Goal: Task Accomplishment & Management: Use online tool/utility

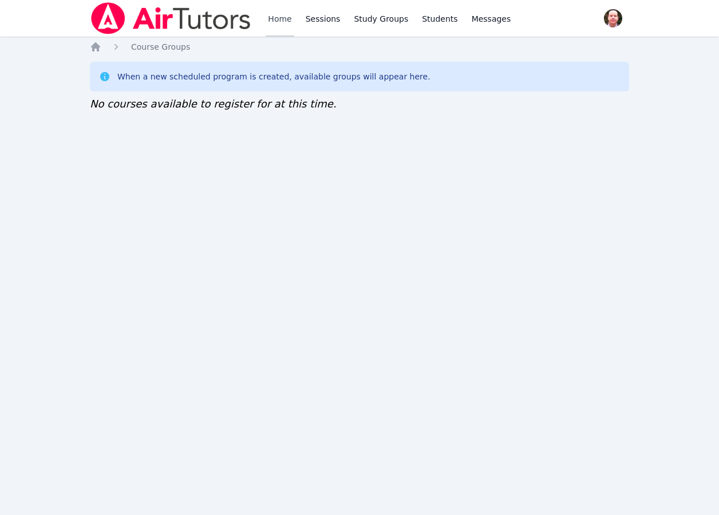
click at [280, 19] on link "Home" at bounding box center [279, 18] width 28 height 37
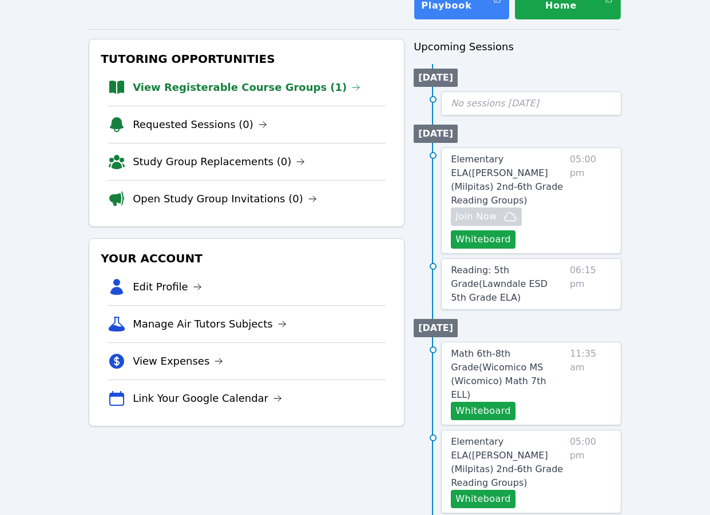
scroll to position [89, 0]
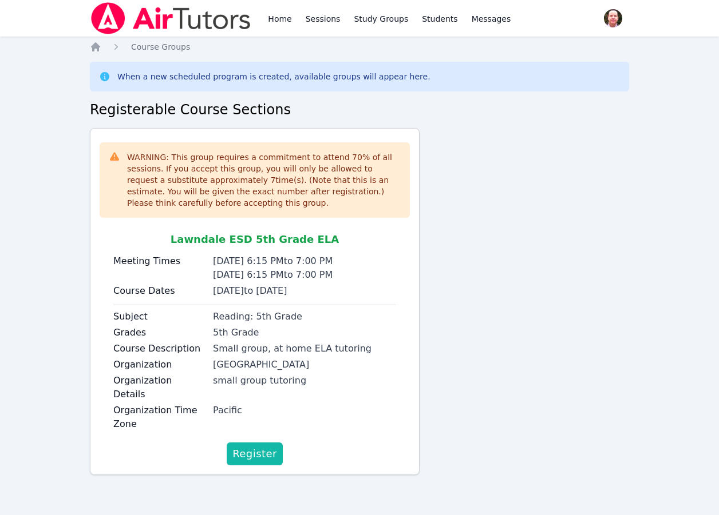
click at [251, 446] on span "Register" at bounding box center [254, 454] width 45 height 16
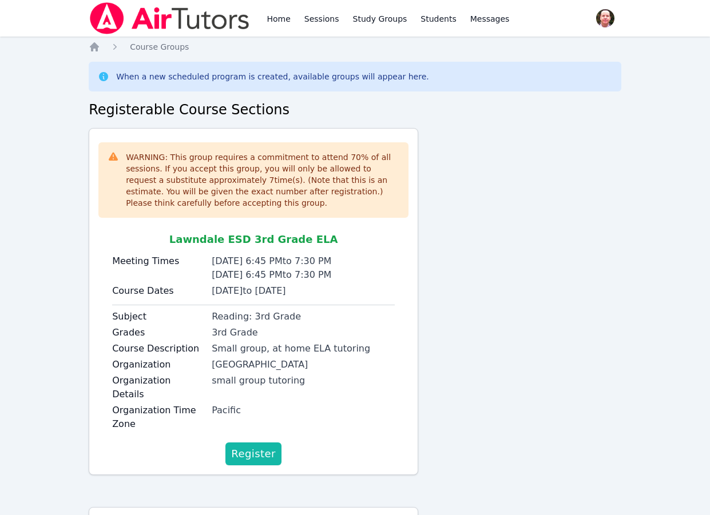
click at [256, 446] on span "Register" at bounding box center [253, 454] width 45 height 16
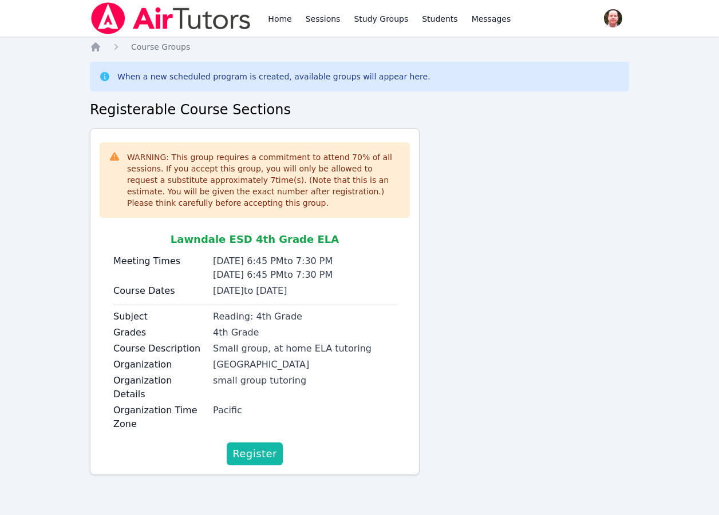
click at [256, 446] on span "Register" at bounding box center [254, 454] width 45 height 16
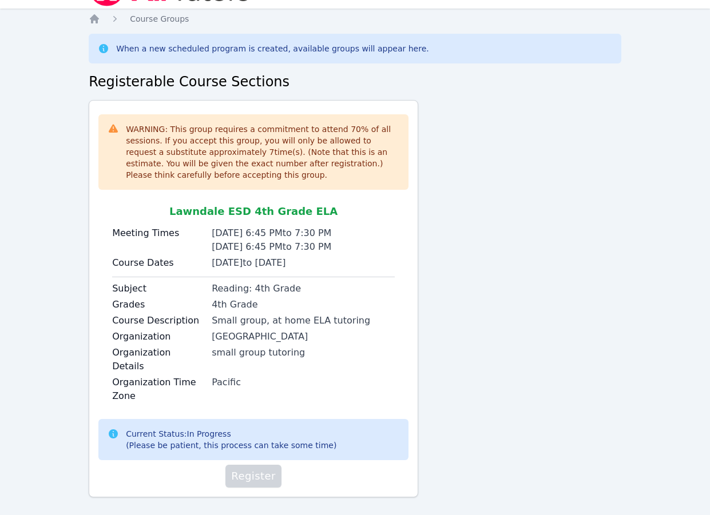
scroll to position [29, 0]
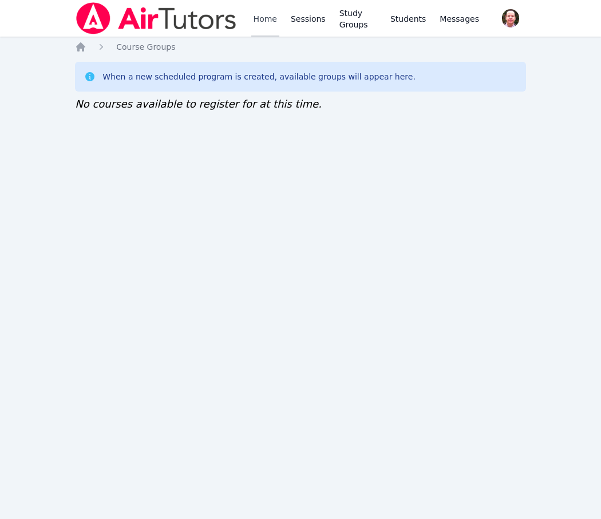
click at [265, 16] on link "Home" at bounding box center [265, 18] width 28 height 37
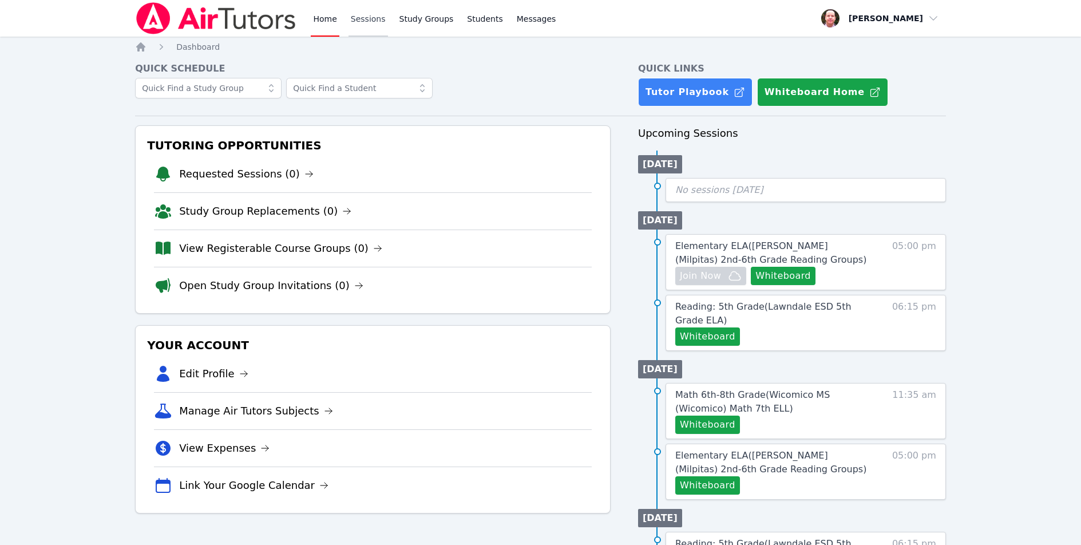
click at [347, 19] on link "Sessions" at bounding box center [367, 18] width 39 height 37
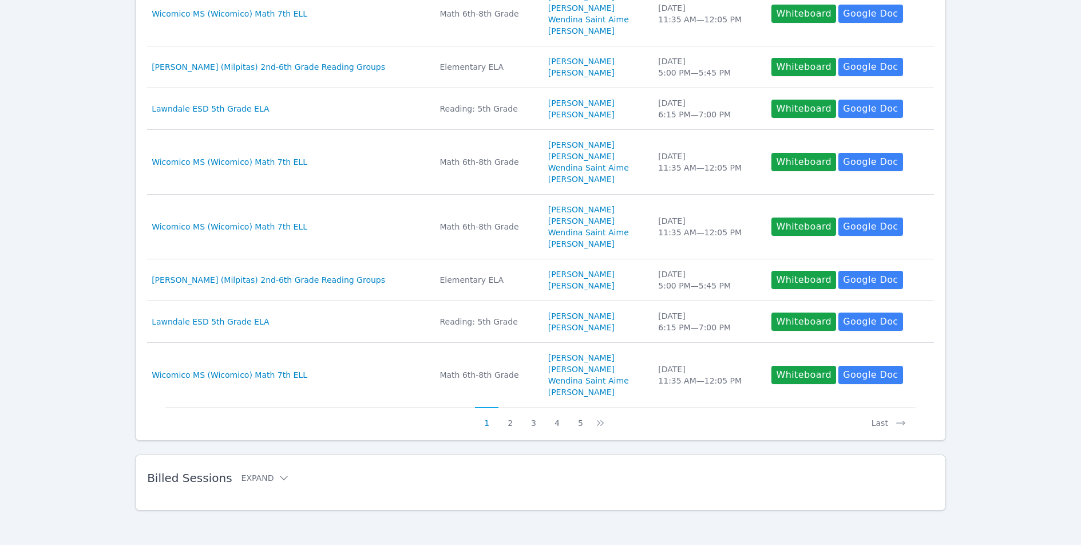
scroll to position [377, 0]
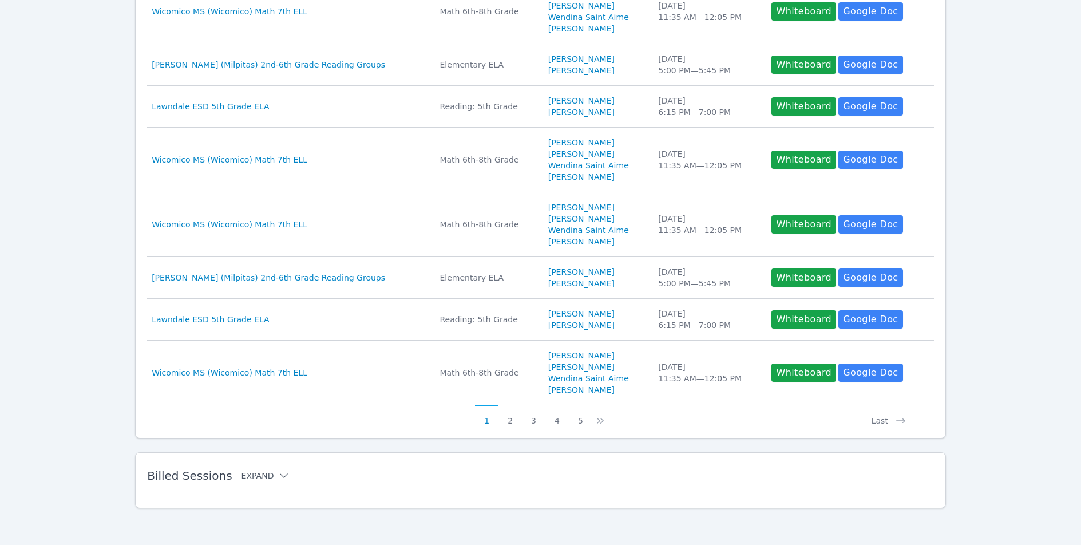
click at [280, 475] on icon at bounding box center [284, 475] width 8 height 5
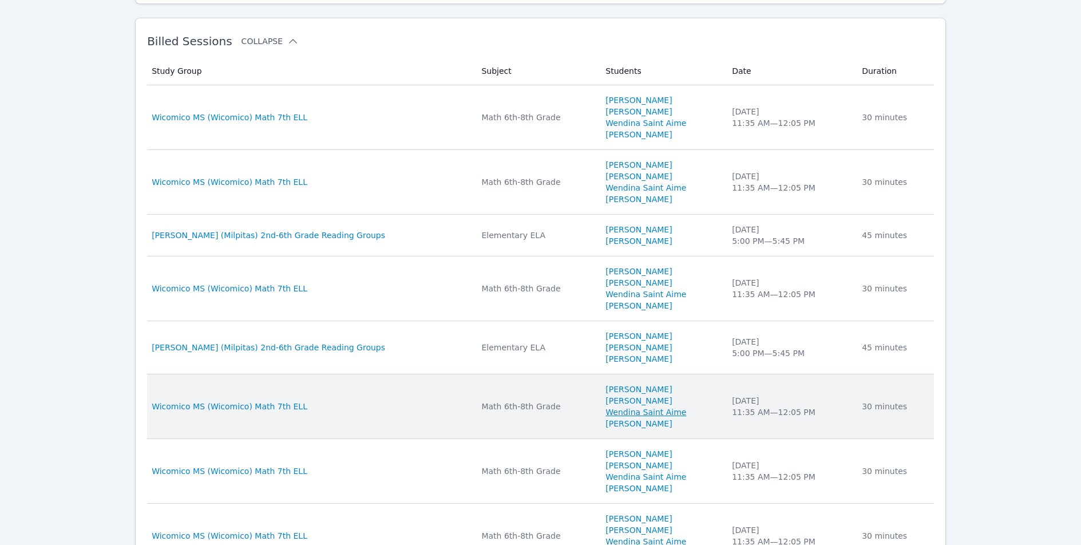
scroll to position [786, 0]
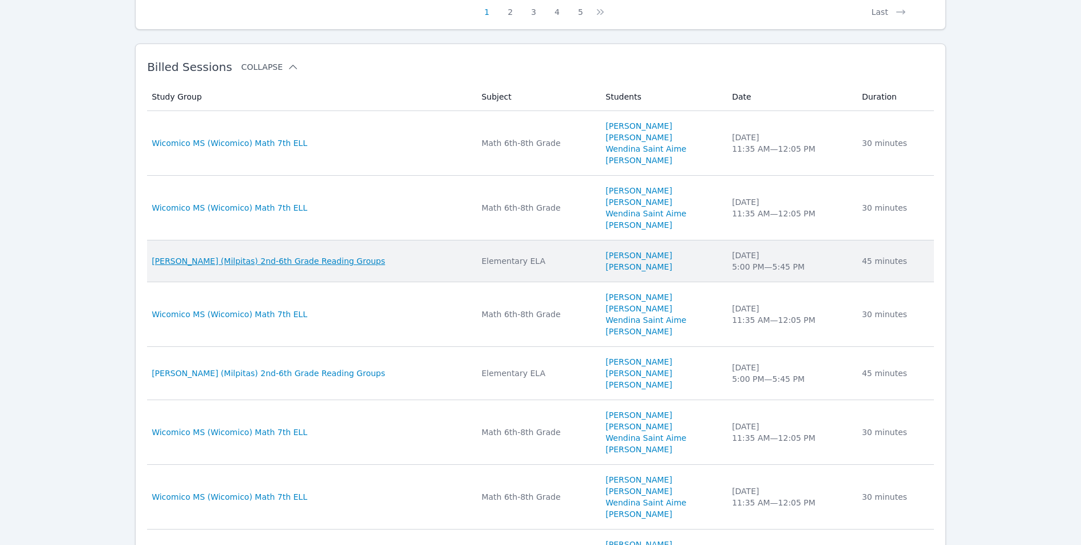
click at [315, 258] on span "[PERSON_NAME] (Milpitas) 2nd-6th Grade Reading Groups" at bounding box center [268, 260] width 233 height 11
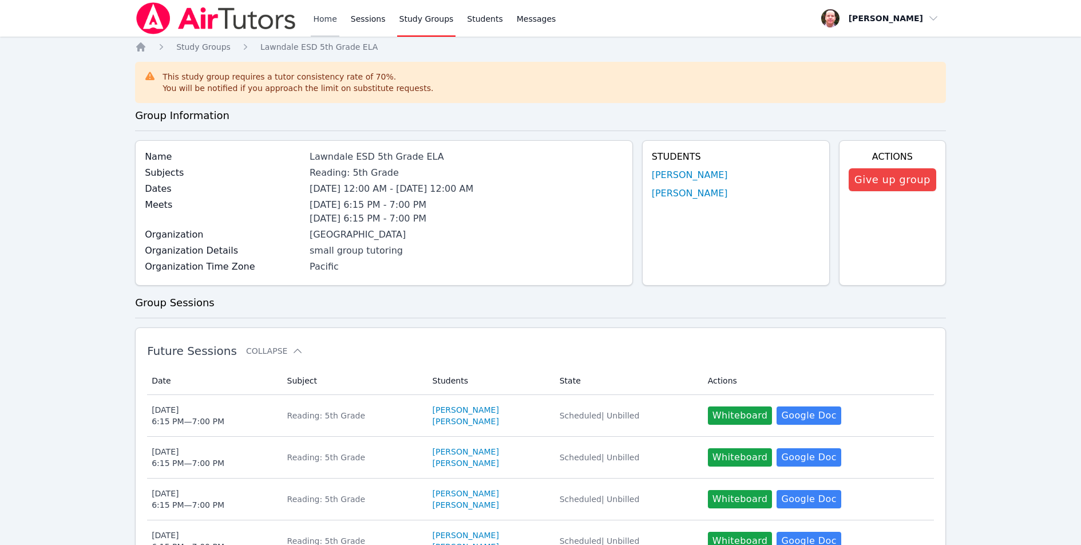
click at [330, 18] on link "Home" at bounding box center [325, 18] width 28 height 37
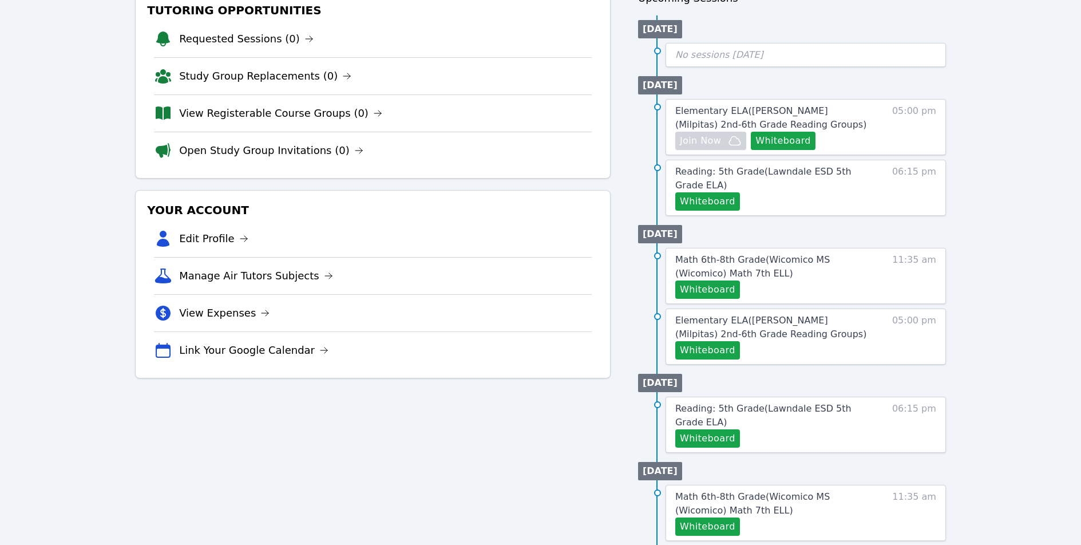
scroll to position [134, 0]
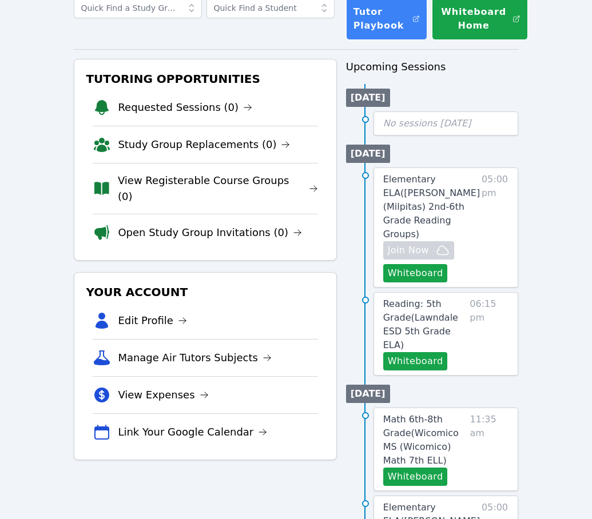
scroll to position [86, 0]
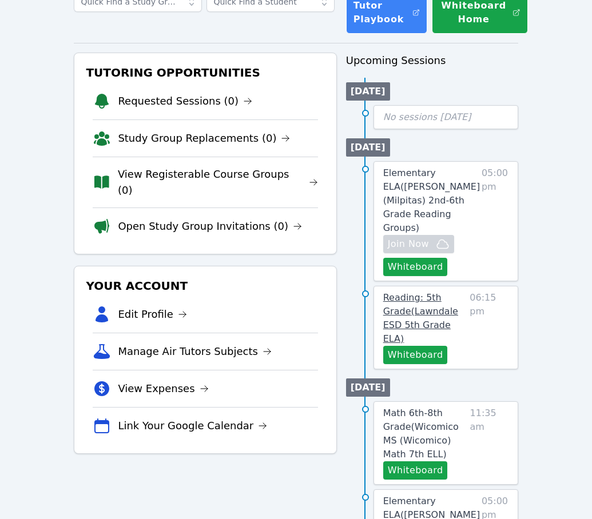
click at [421, 291] on link "Reading: 5th Grade ( Lawndale ESD 5th Grade ELA )" at bounding box center [424, 318] width 82 height 55
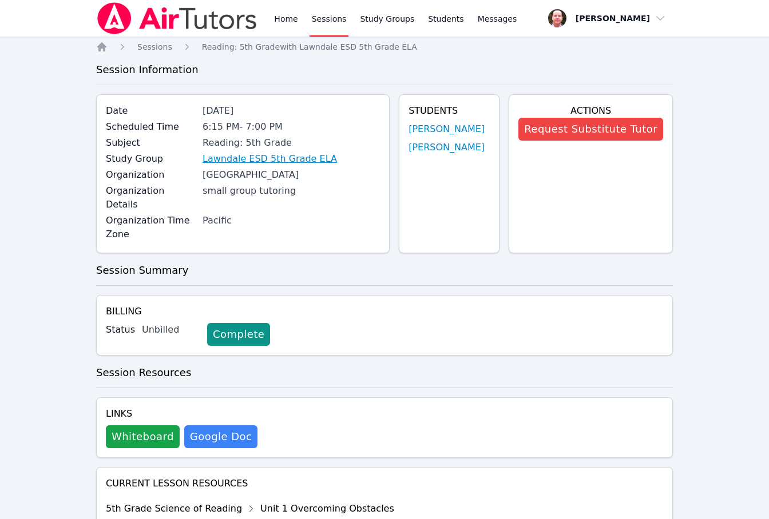
click at [299, 157] on link "Lawndale ESD 5th Grade ELA" at bounding box center [270, 159] width 134 height 14
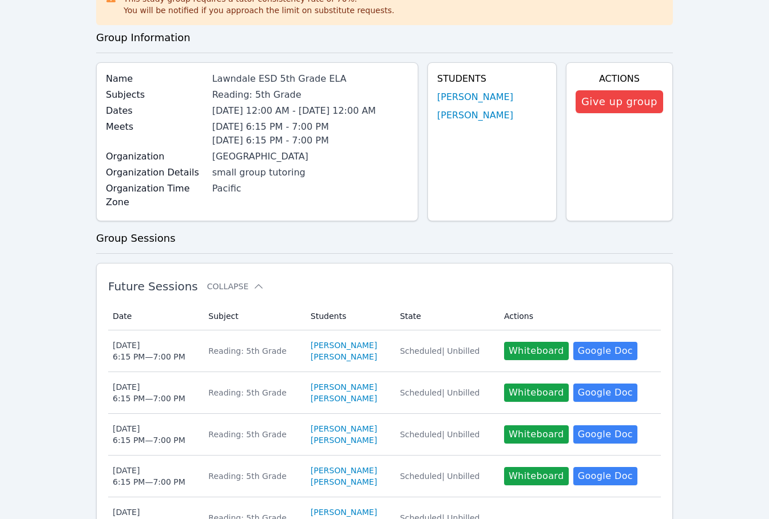
scroll to position [81, 0]
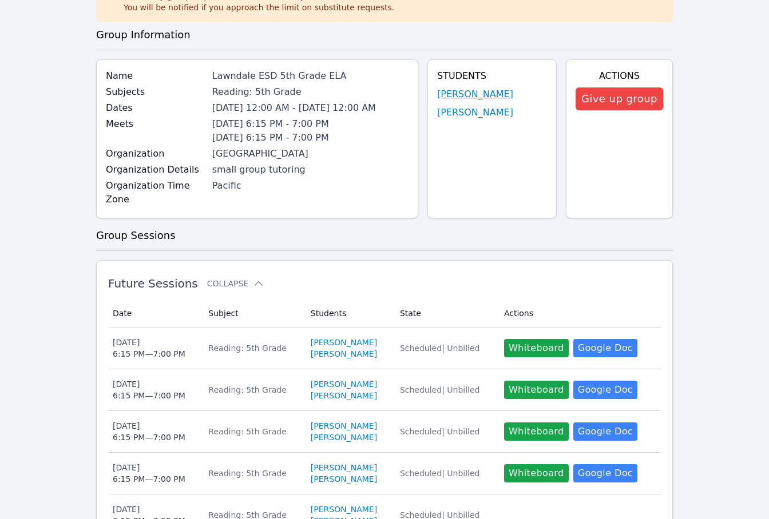
click at [448, 96] on link "Angel Barba" at bounding box center [475, 95] width 76 height 14
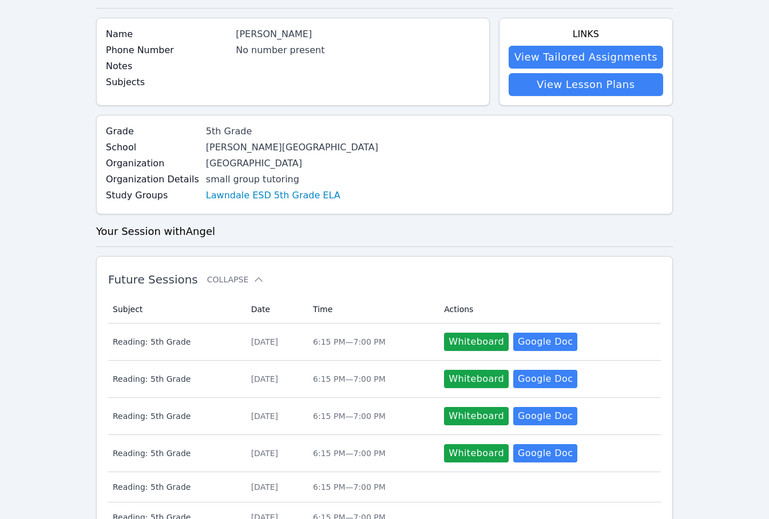
scroll to position [76, 0]
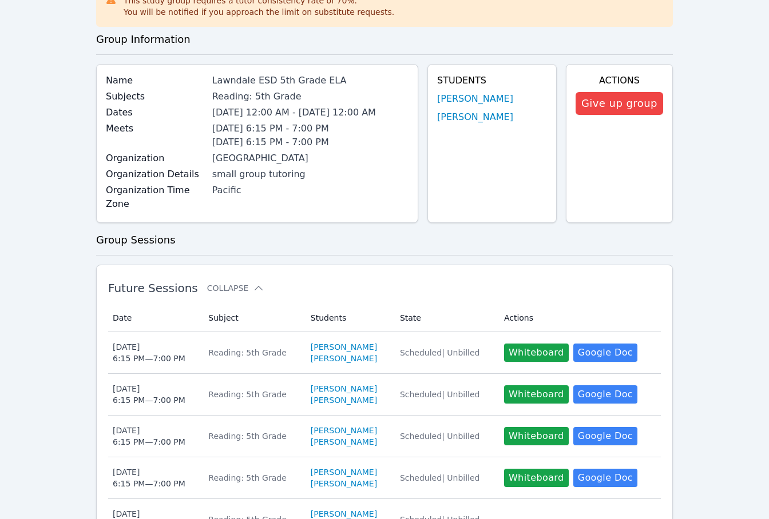
scroll to position [81, 0]
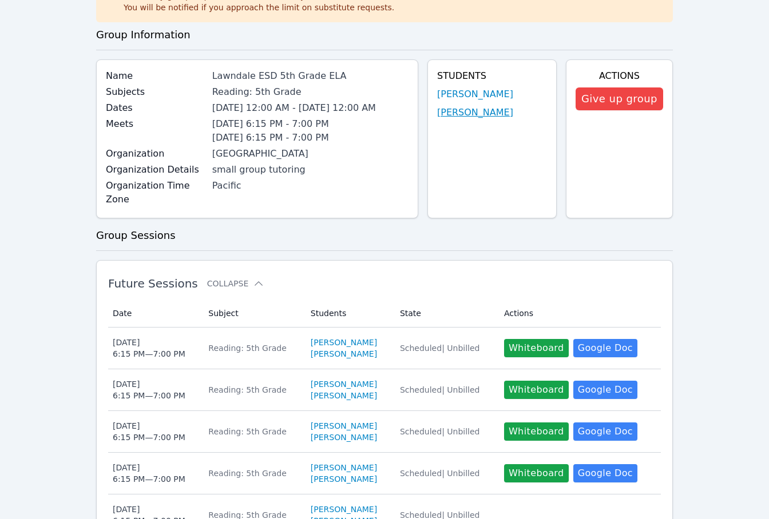
click at [479, 113] on link "Julieta Ochoa Martinez" at bounding box center [475, 113] width 76 height 14
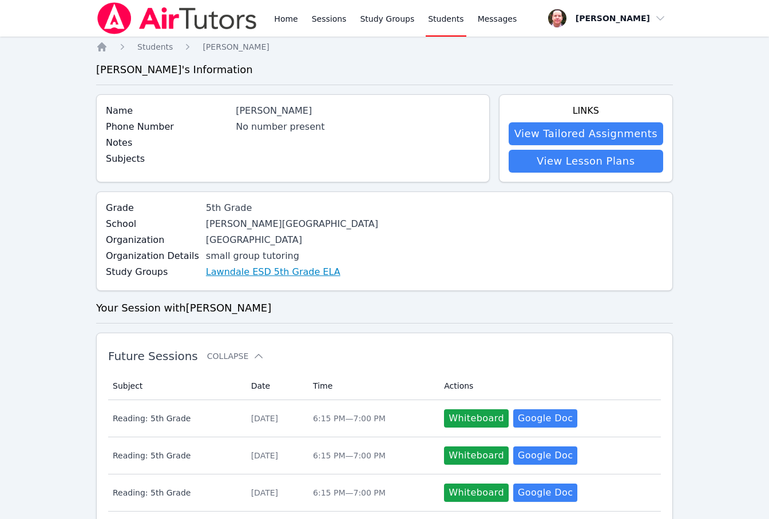
click at [296, 272] on link "Lawndale ESD 5th Grade ELA" at bounding box center [273, 272] width 134 height 14
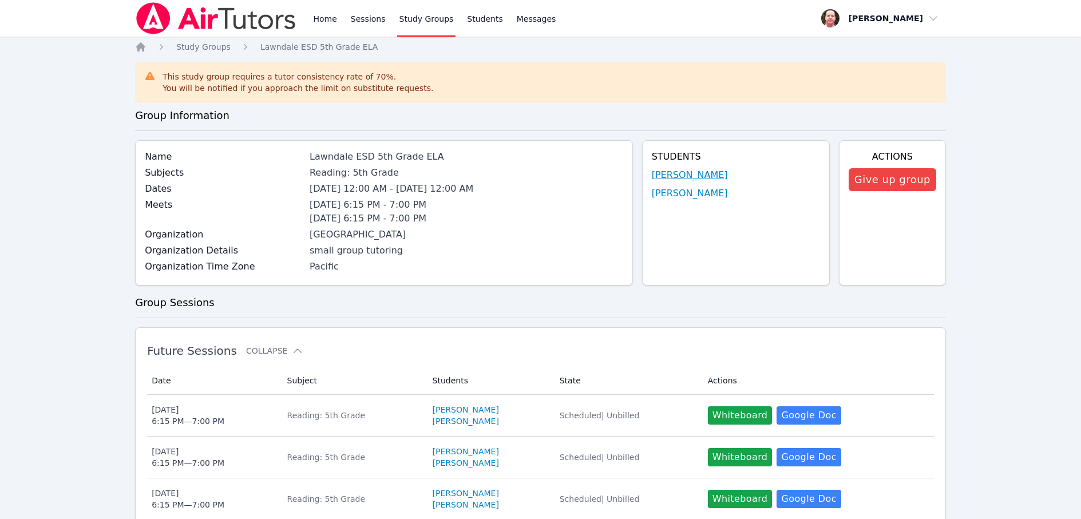
click at [672, 177] on link "Angel Barba" at bounding box center [690, 175] width 76 height 14
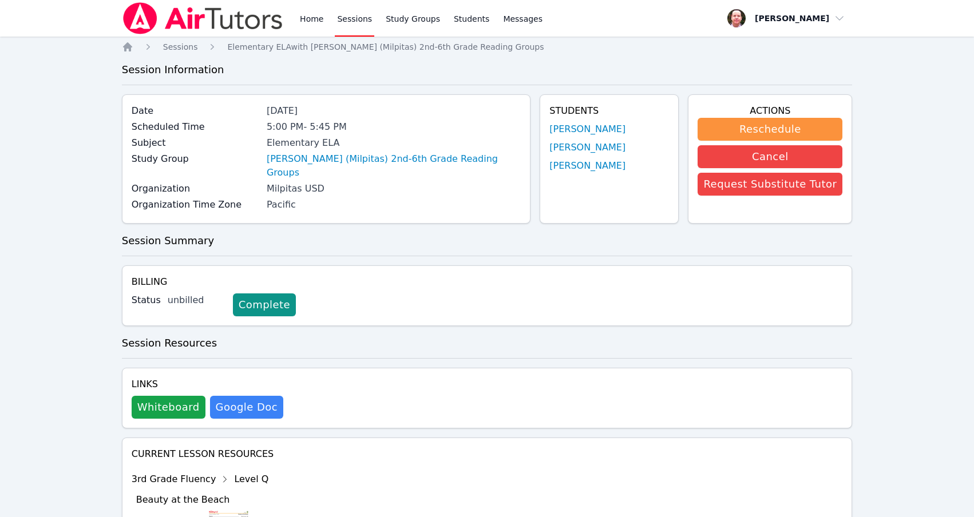
scroll to position [1576, 0]
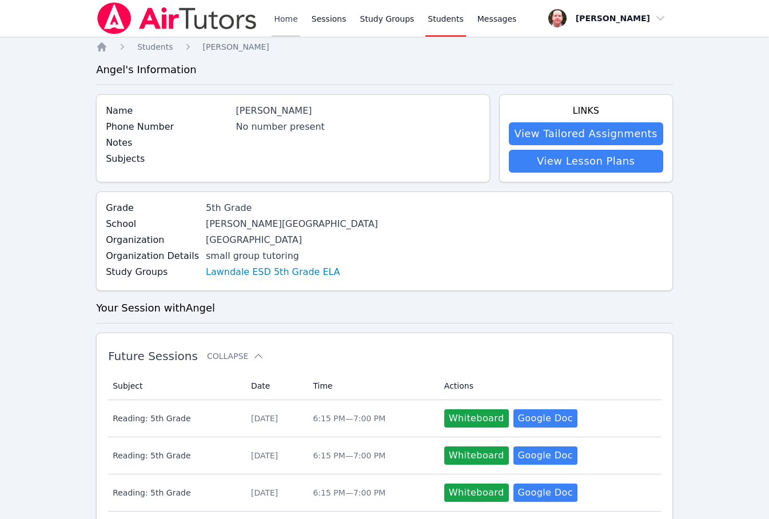
click at [291, 19] on link "Home" at bounding box center [286, 18] width 28 height 37
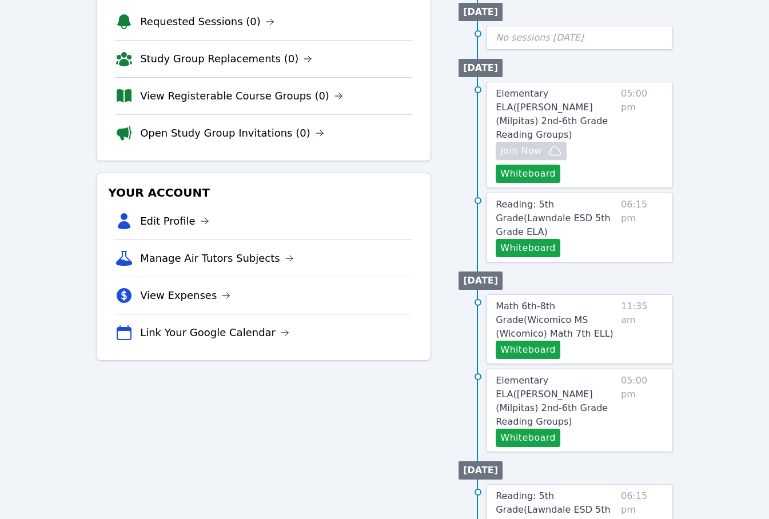
scroll to position [191, 0]
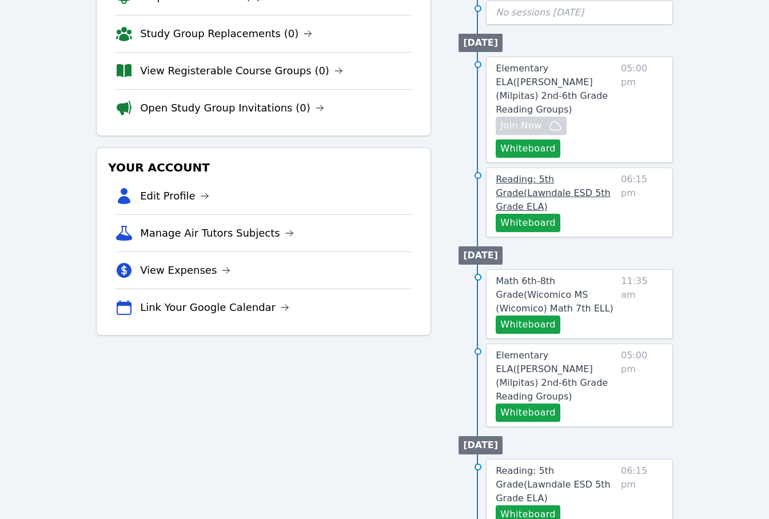
click at [574, 183] on span "Reading: 5th Grade ( Lawndale ESD 5th Grade ELA )" at bounding box center [553, 193] width 115 height 38
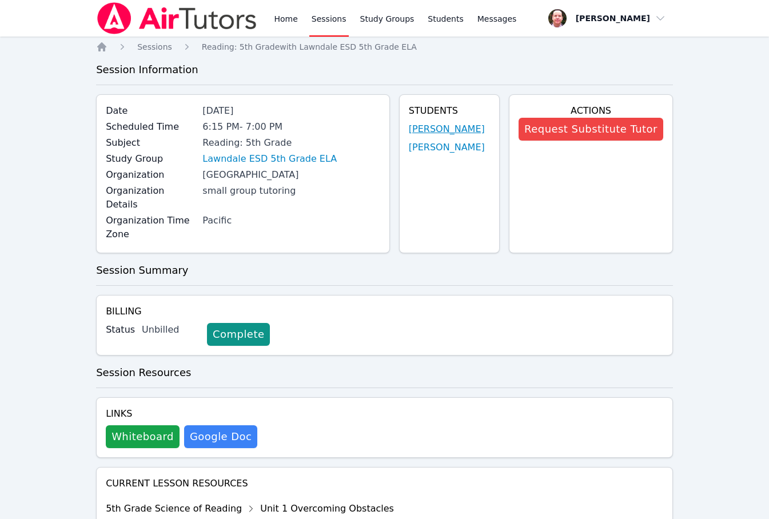
click at [446, 130] on link "[PERSON_NAME]" at bounding box center [447, 129] width 76 height 14
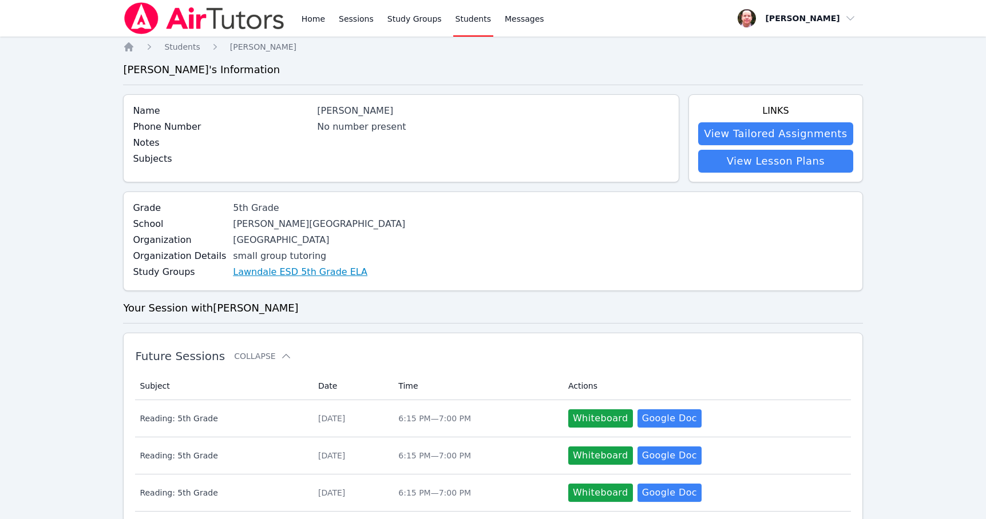
click at [306, 268] on link "Lawndale ESD 5th Grade ELA" at bounding box center [300, 272] width 134 height 14
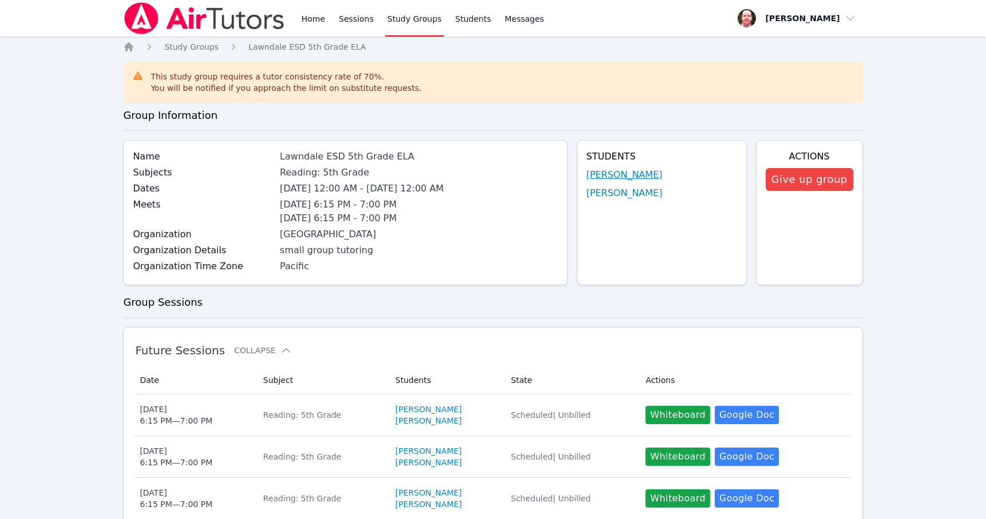
click at [624, 171] on link "[PERSON_NAME]" at bounding box center [624, 175] width 76 height 14
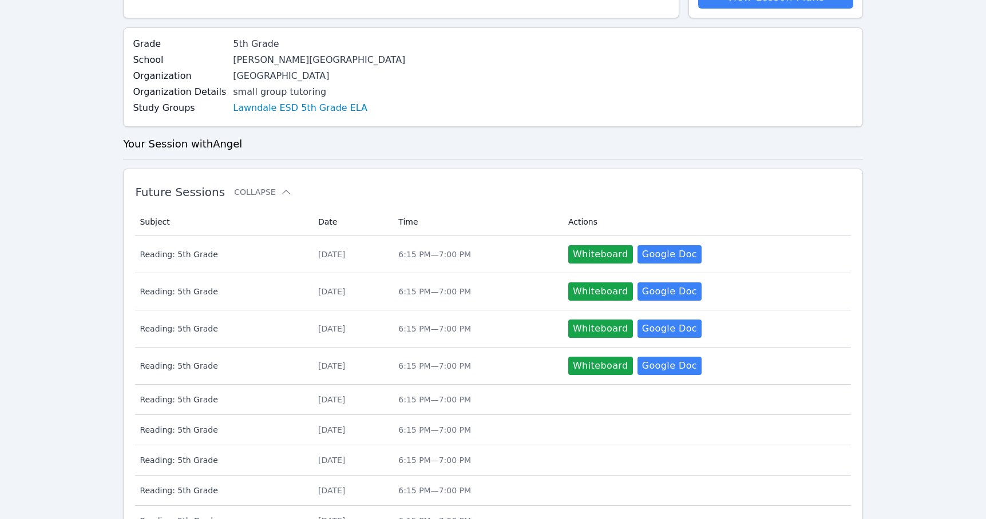
scroll to position [164, 0]
click at [235, 108] on link "Lawndale ESD 5th Grade ELA" at bounding box center [300, 108] width 134 height 14
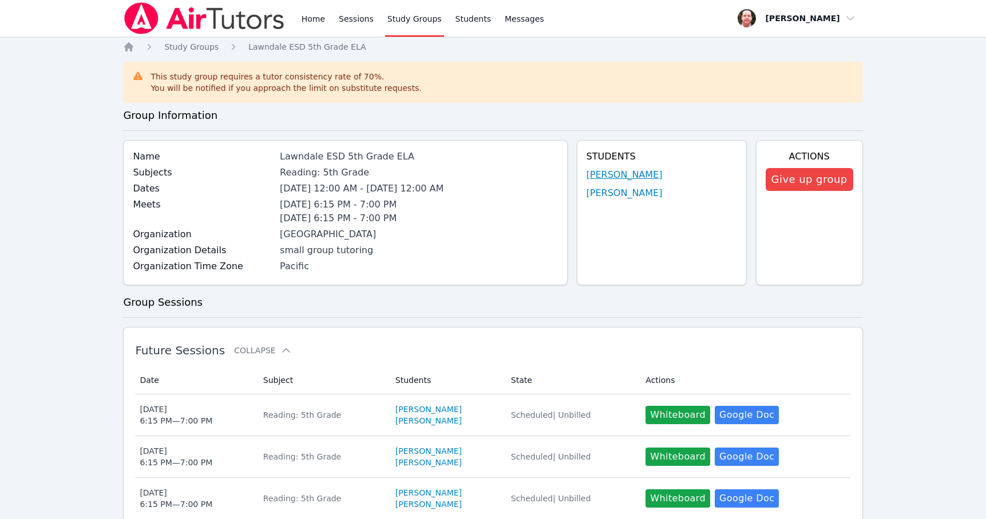
click at [611, 174] on link "[PERSON_NAME]" at bounding box center [624, 175] width 76 height 14
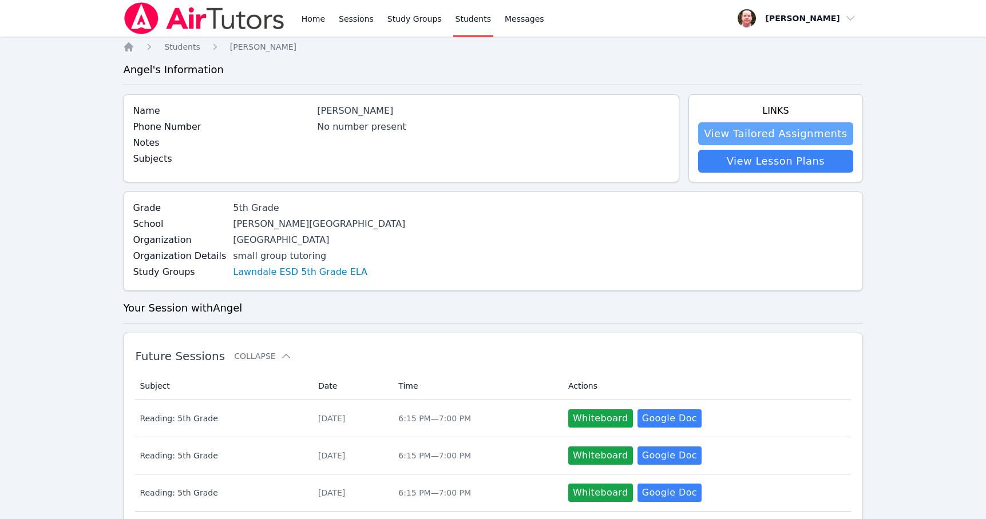
click at [735, 134] on link "View Tailored Assignments" at bounding box center [775, 133] width 154 height 23
click at [411, 17] on link "Study Groups" at bounding box center [414, 18] width 59 height 37
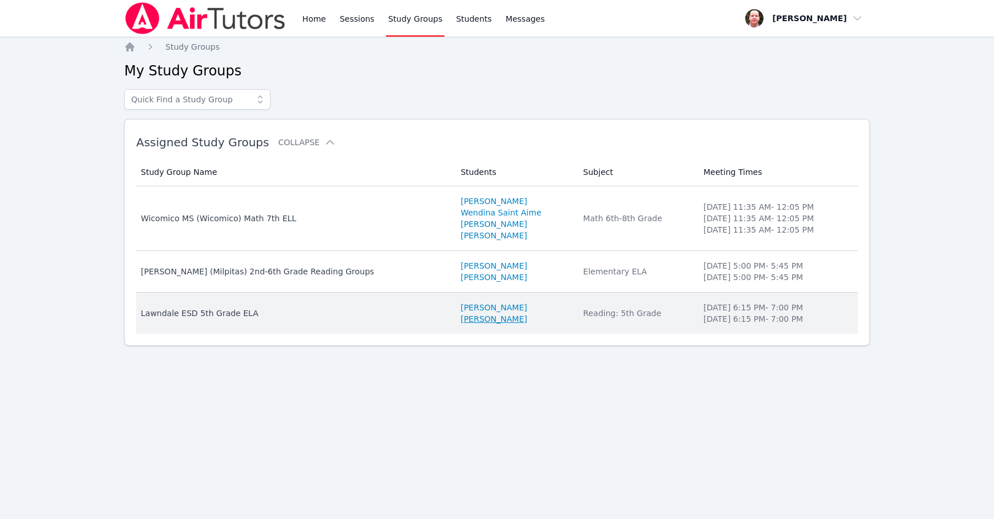
click at [461, 322] on link "[PERSON_NAME]" at bounding box center [494, 319] width 66 height 11
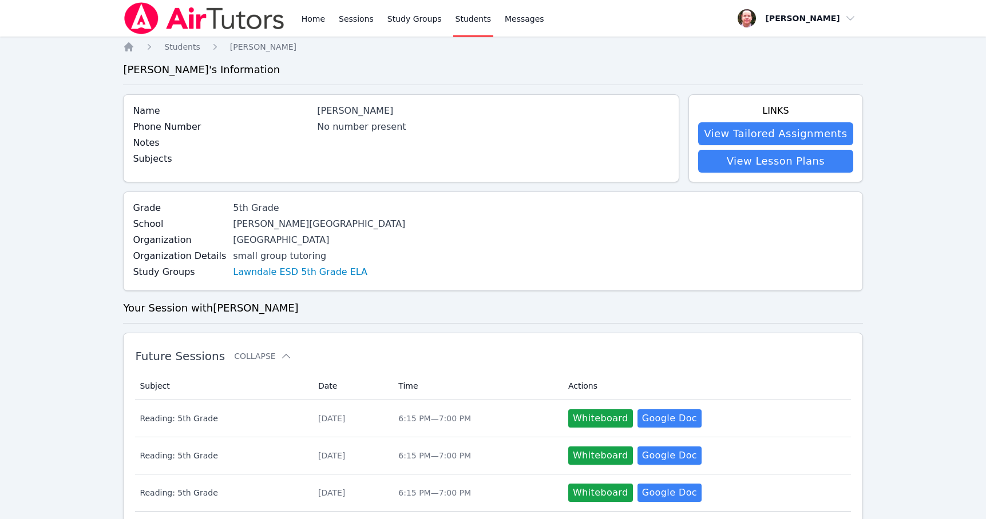
click at [467, 19] on link "Students" at bounding box center [473, 18] width 40 height 37
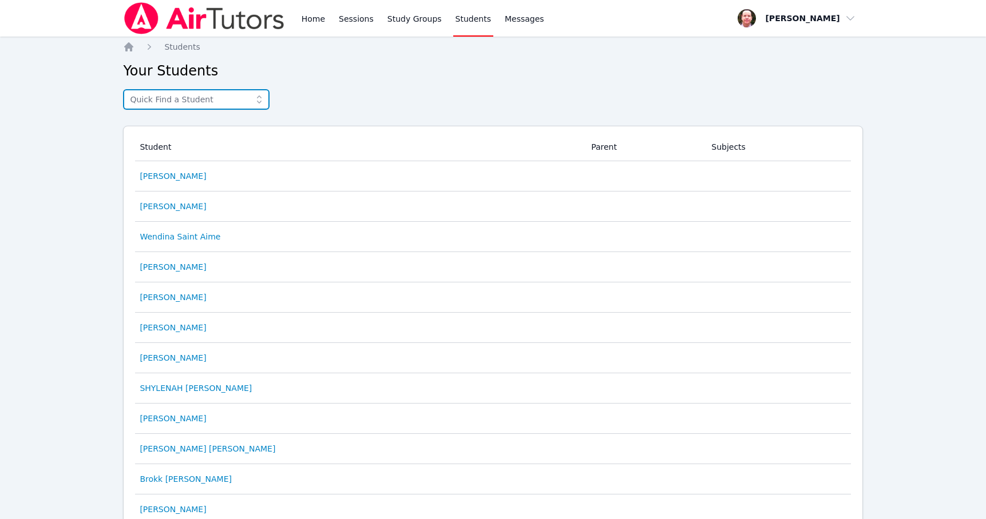
click at [231, 103] on input "text" at bounding box center [196, 99] width 146 height 21
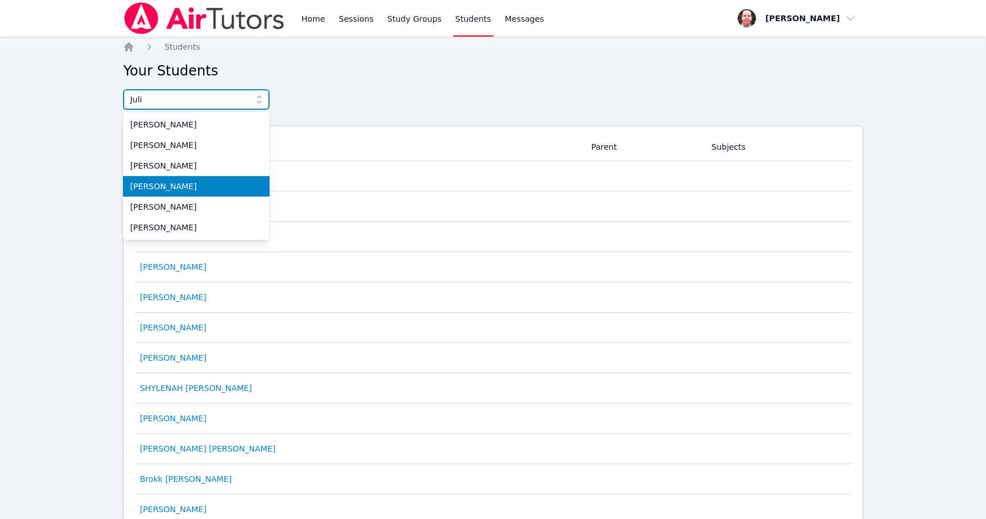
type input "Juli"
click at [145, 182] on span "[PERSON_NAME]" at bounding box center [196, 186] width 133 height 11
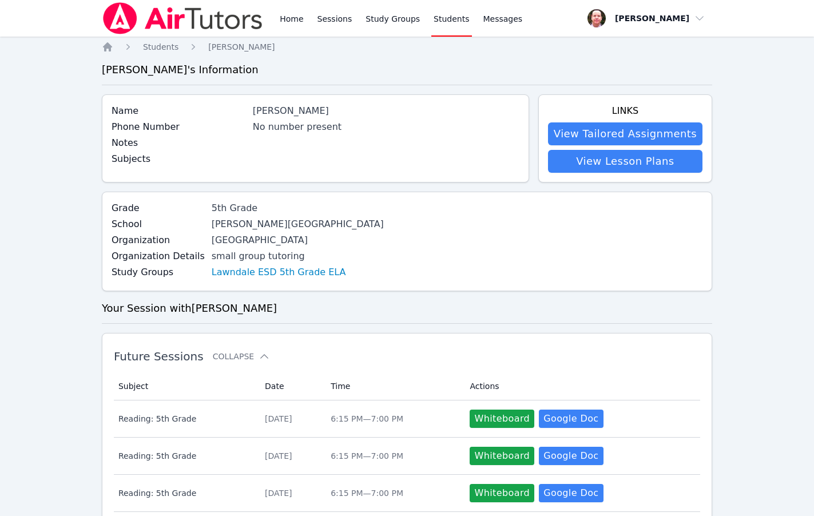
click at [326, 107] on div "[PERSON_NAME]" at bounding box center [386, 111] width 267 height 14
click at [315, 126] on div "No number present" at bounding box center [386, 127] width 267 height 14
click at [638, 137] on link "View Tailored Assignments" at bounding box center [625, 133] width 154 height 23
click at [639, 161] on link "View Lesson Plans" at bounding box center [625, 161] width 154 height 23
click at [278, 273] on link "Lawndale ESD 5th Grade ELA" at bounding box center [279, 272] width 134 height 14
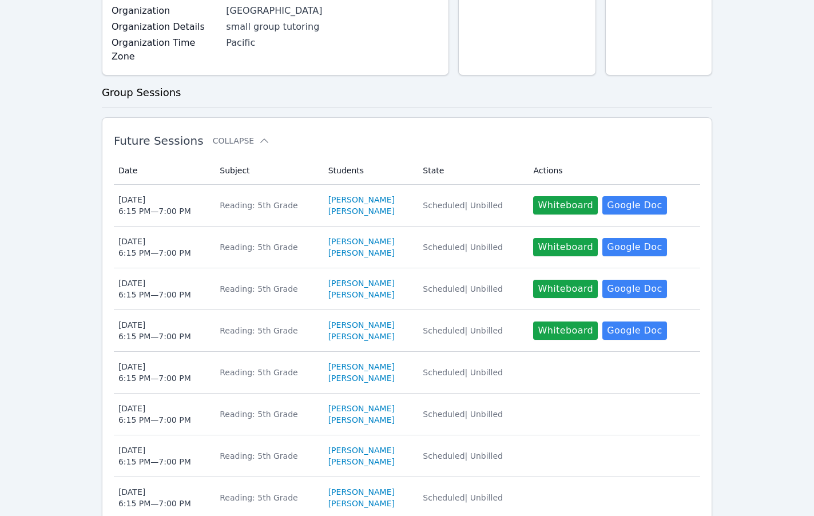
scroll to position [233, 0]
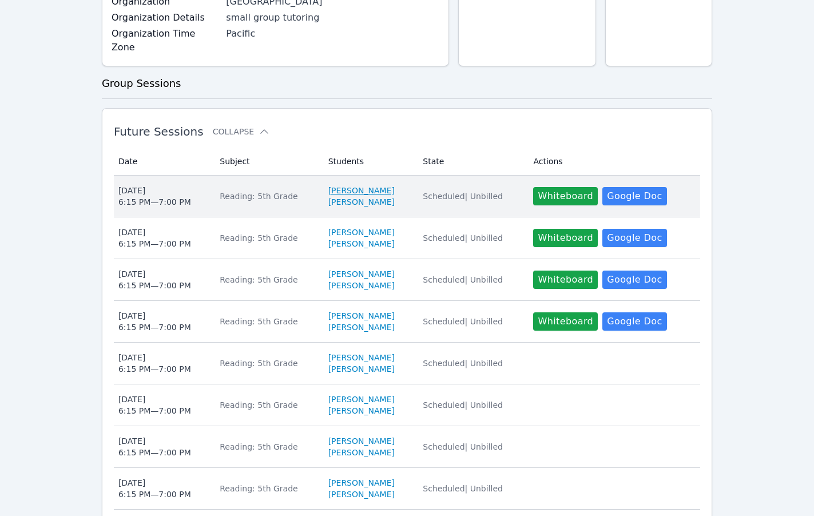
click at [340, 185] on link "[PERSON_NAME]" at bounding box center [361, 190] width 66 height 11
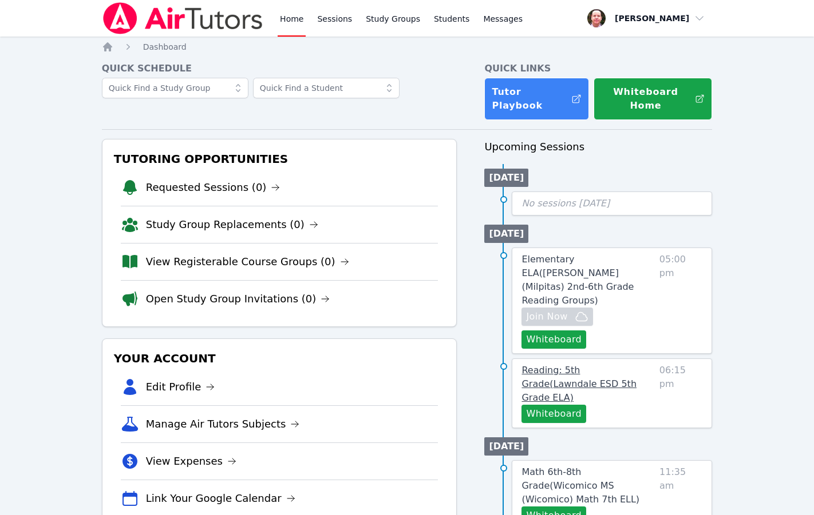
click at [558, 365] on span "Reading: 5th Grade ( Lawndale ESD 5th Grade ELA )" at bounding box center [578, 384] width 115 height 38
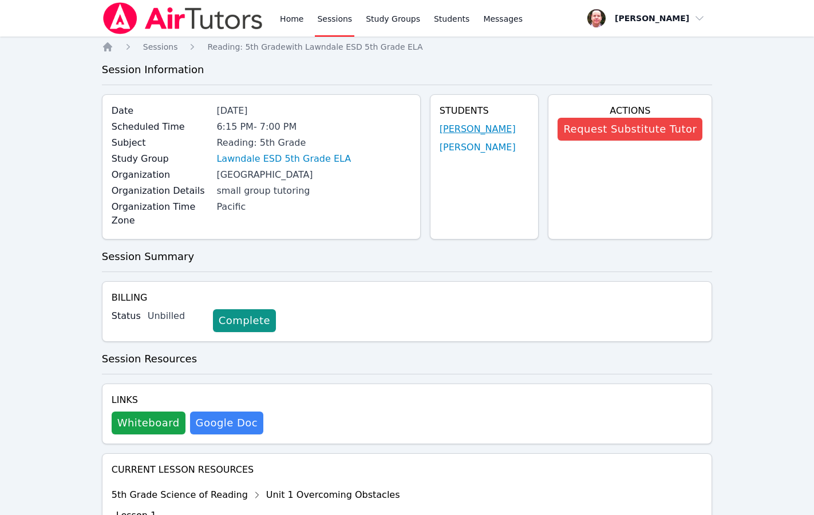
click at [473, 129] on link "[PERSON_NAME]" at bounding box center [477, 129] width 76 height 14
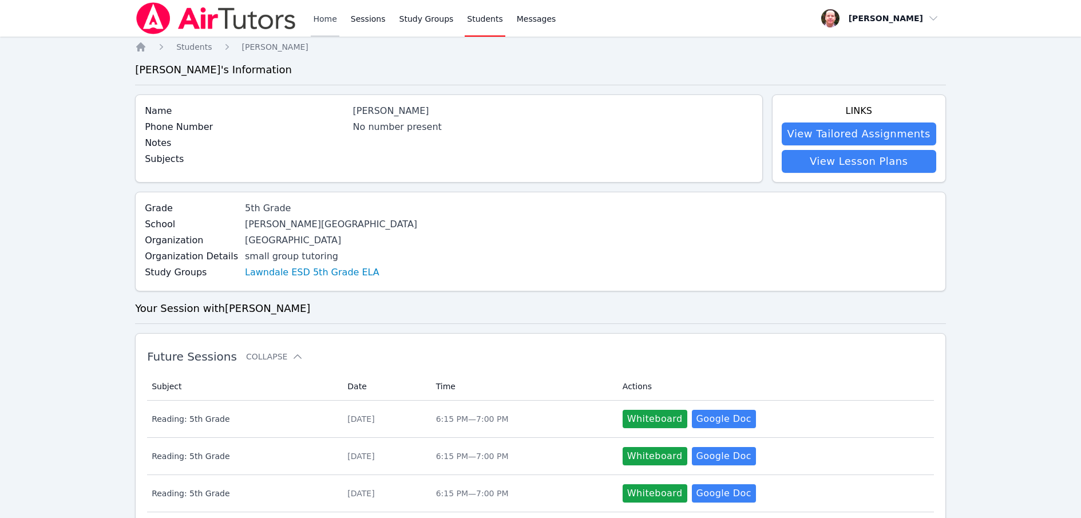
click at [325, 18] on link "Home" at bounding box center [325, 18] width 28 height 37
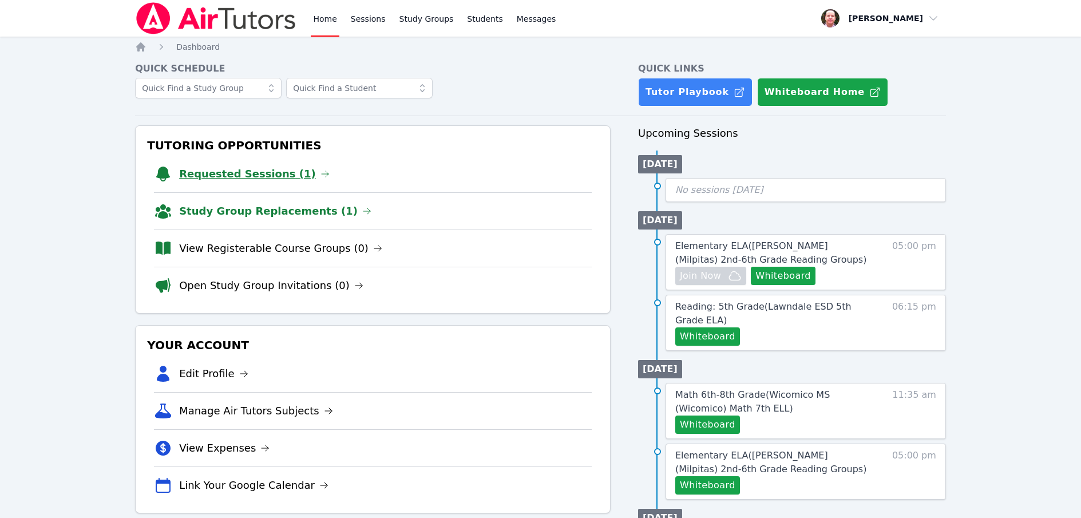
click at [275, 174] on link "Requested Sessions (1)" at bounding box center [254, 174] width 150 height 16
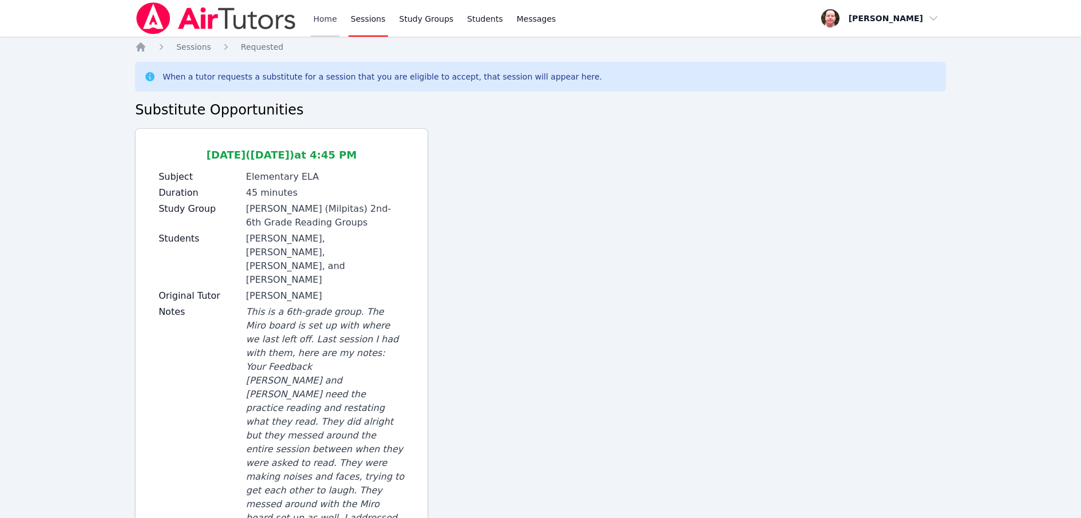
click at [323, 19] on link "Home" at bounding box center [325, 18] width 28 height 37
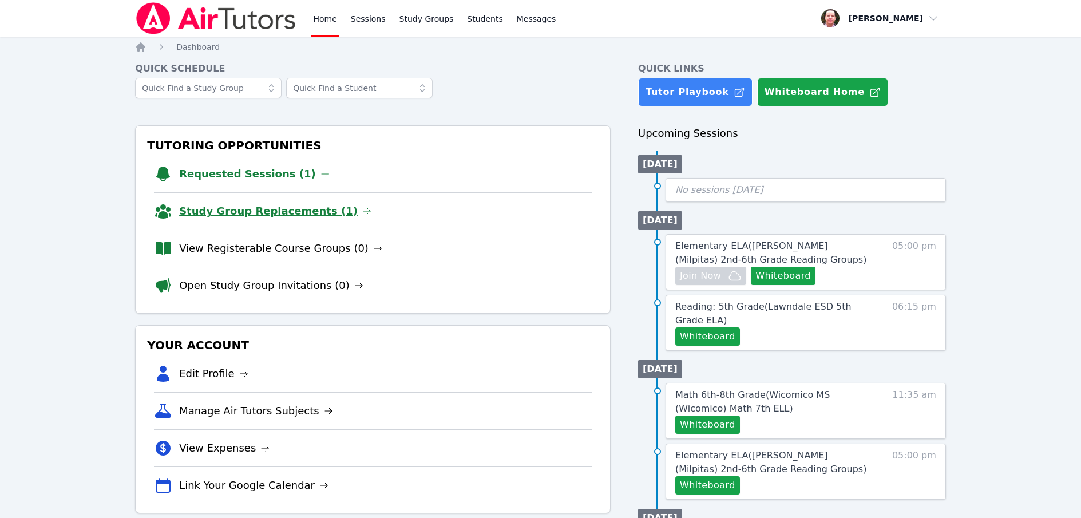
click at [363, 208] on icon at bounding box center [366, 211] width 7 height 6
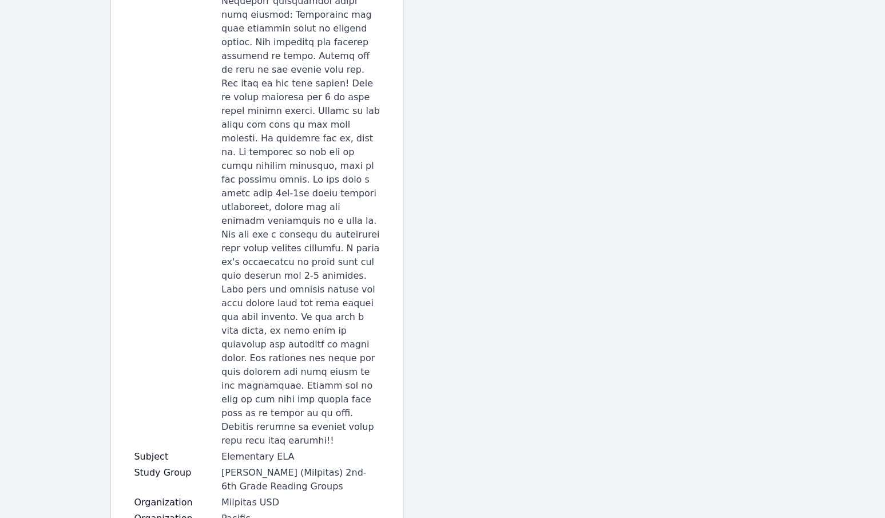
scroll to position [786, 0]
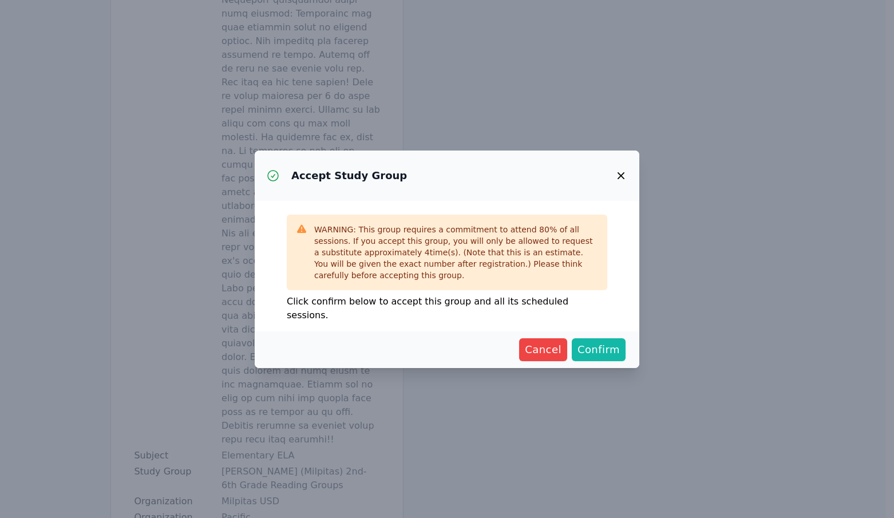
click at [606, 344] on span "Confirm" at bounding box center [598, 350] width 42 height 16
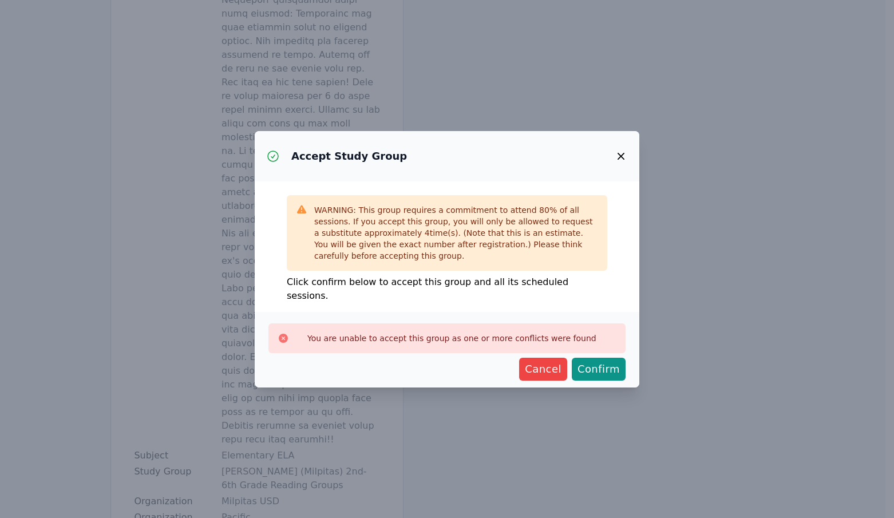
click at [622, 161] on icon "button" at bounding box center [621, 156] width 14 height 14
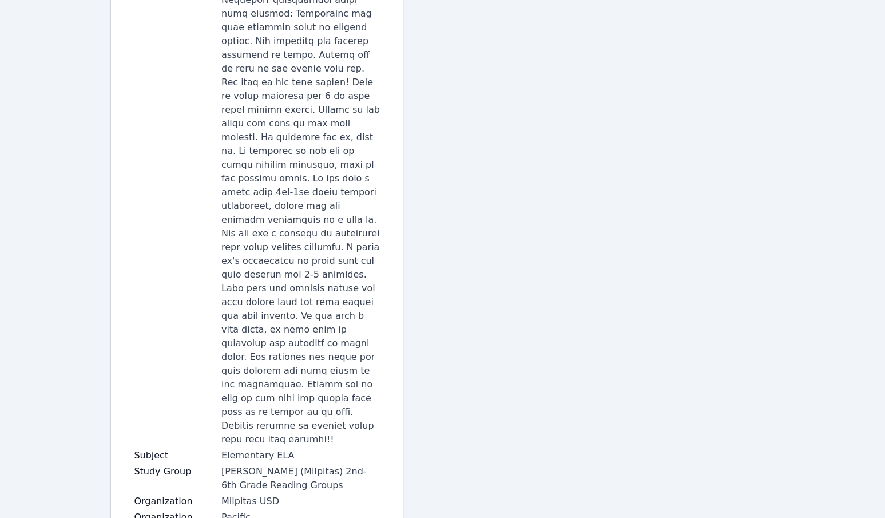
scroll to position [0, 0]
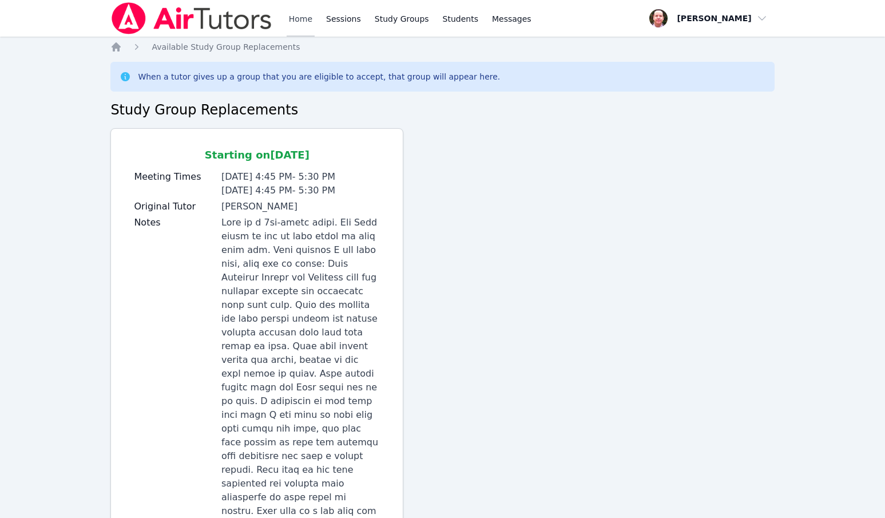
click at [297, 17] on link "Home" at bounding box center [301, 18] width 28 height 37
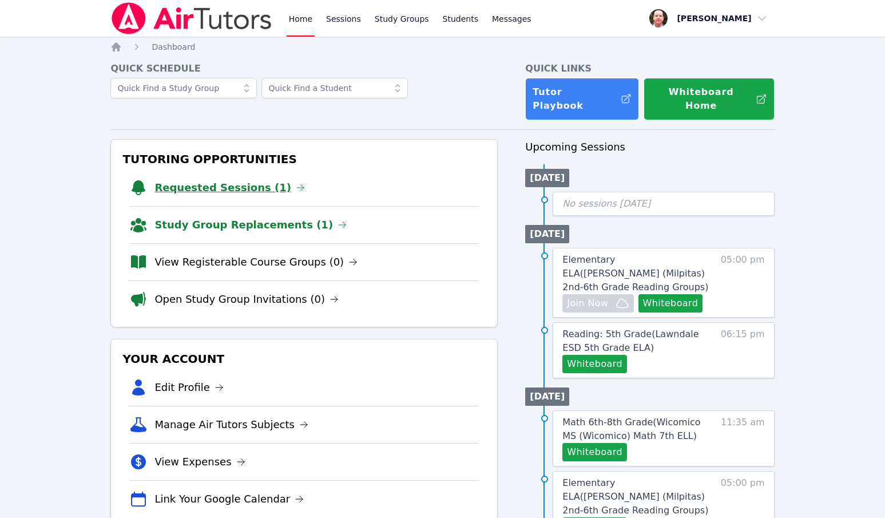
click at [203, 180] on link "Requested Sessions (1)" at bounding box center [229, 188] width 150 height 16
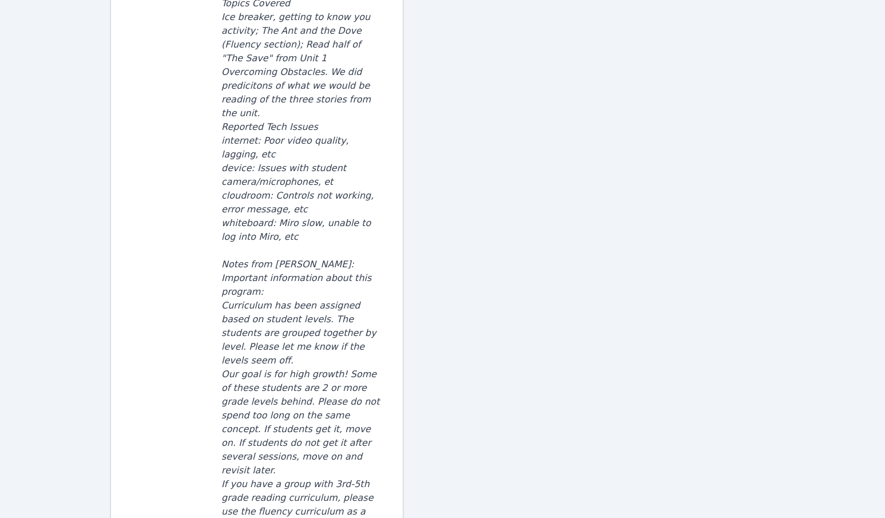
scroll to position [875, 0]
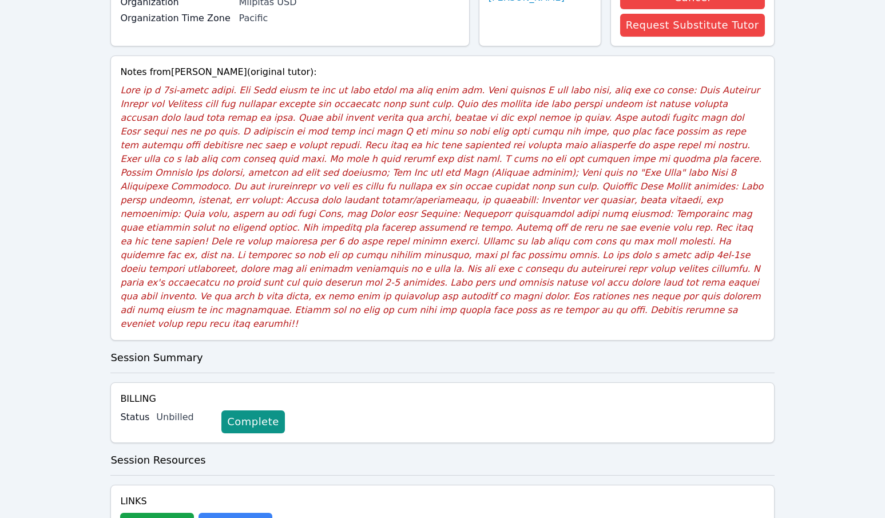
scroll to position [187, 0]
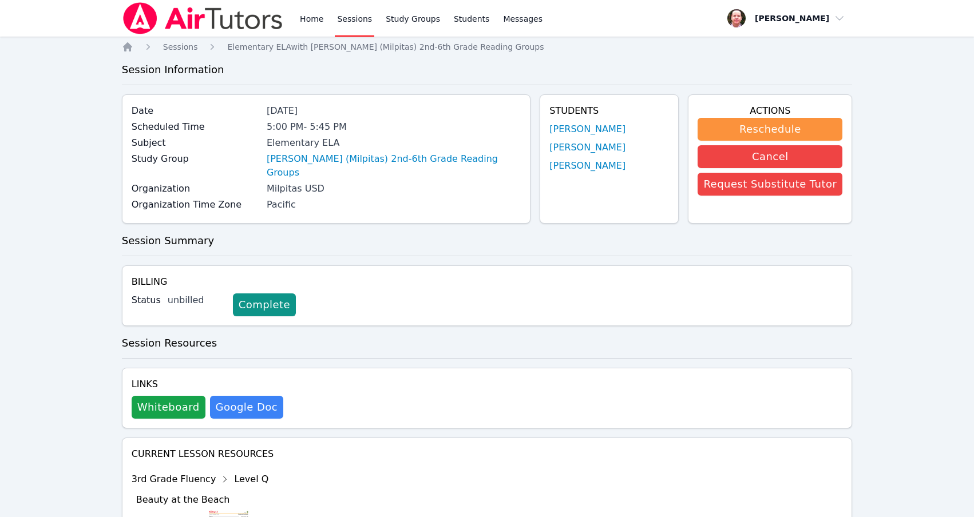
scroll to position [1576, 0]
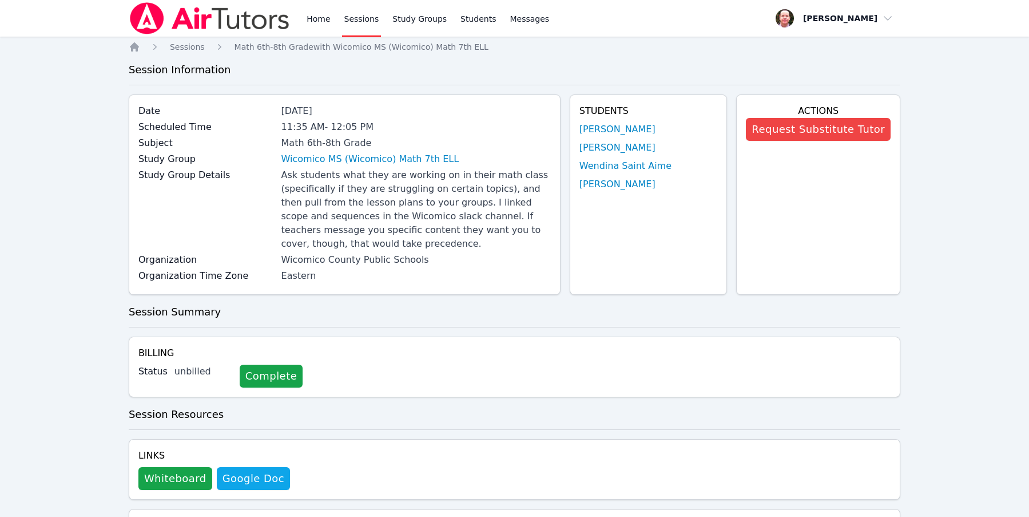
scroll to position [593, 0]
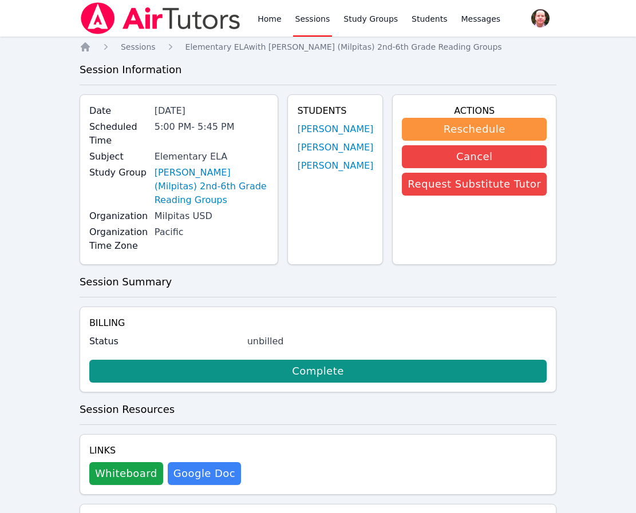
scroll to position [321, 0]
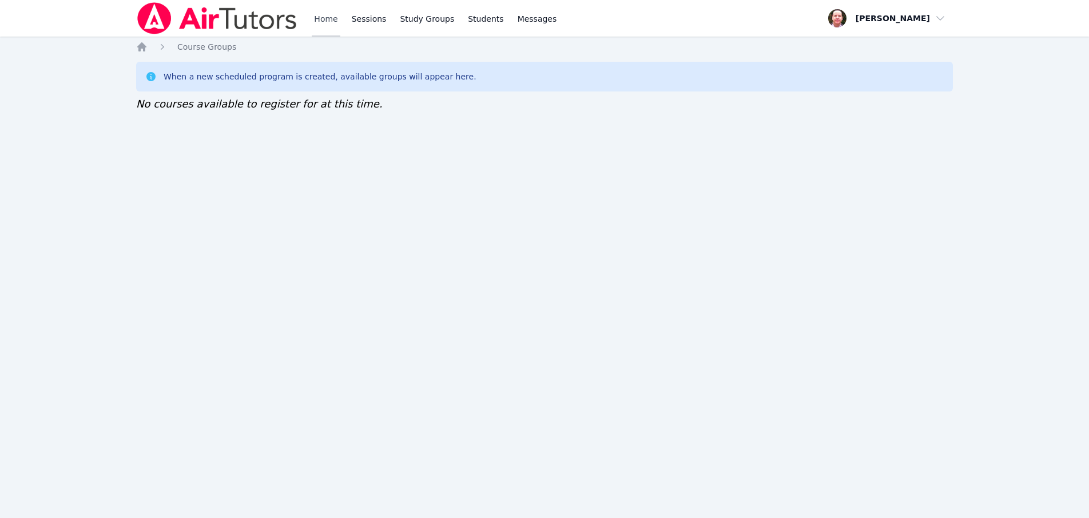
click at [326, 18] on link "Home" at bounding box center [326, 18] width 28 height 37
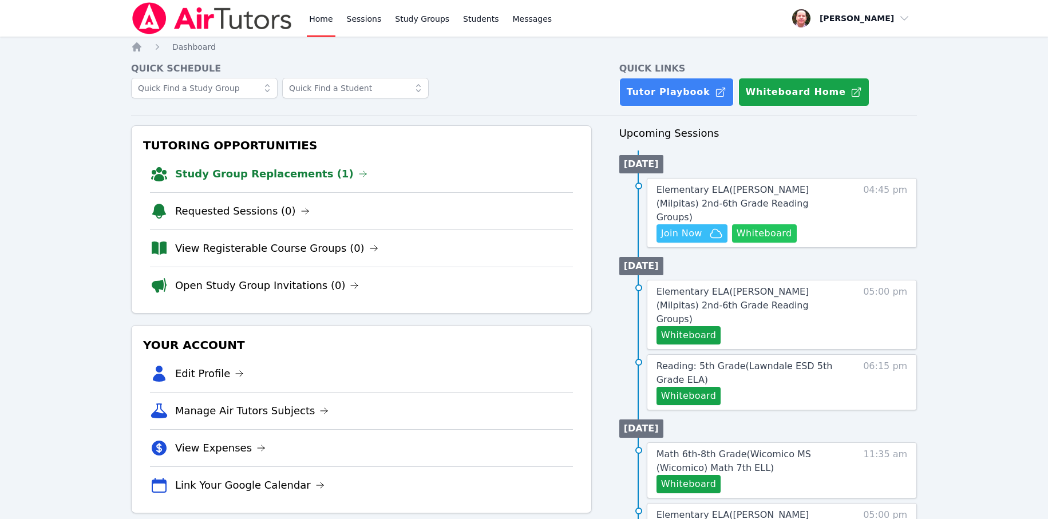
click at [768, 224] on button "Whiteboard" at bounding box center [764, 233] width 65 height 18
click at [0, 0] on div "Home Sessions Study Groups Students Messages Open user menu [PERSON_NAME] Open …" at bounding box center [524, 513] width 1048 height 1027
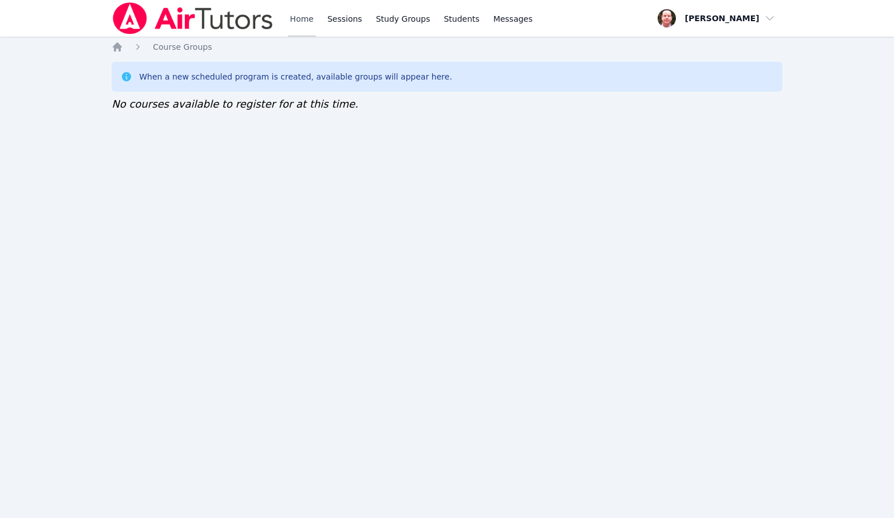
click at [303, 18] on link "Home" at bounding box center [302, 18] width 28 height 37
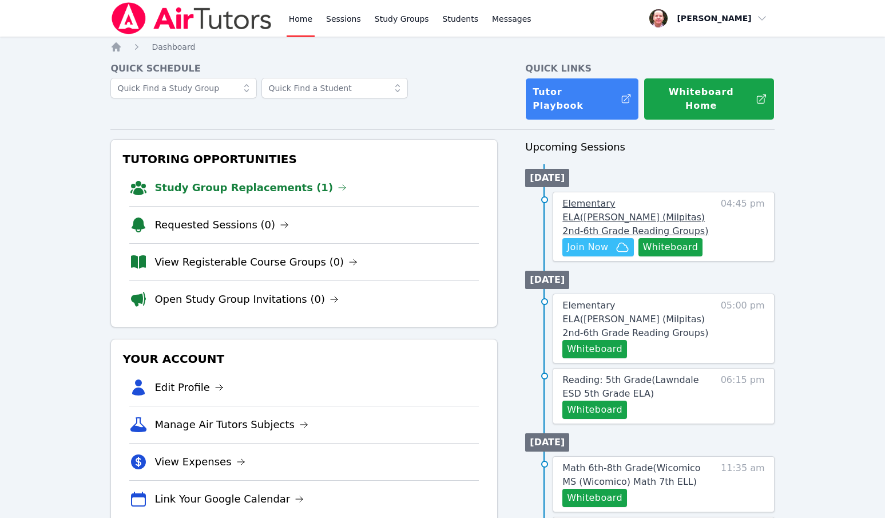
click at [647, 198] on span "Elementary ELA ( [GEOGRAPHIC_DATA] (Milpitas) 2nd-6th Grade Reading Groups )" at bounding box center [635, 217] width 146 height 38
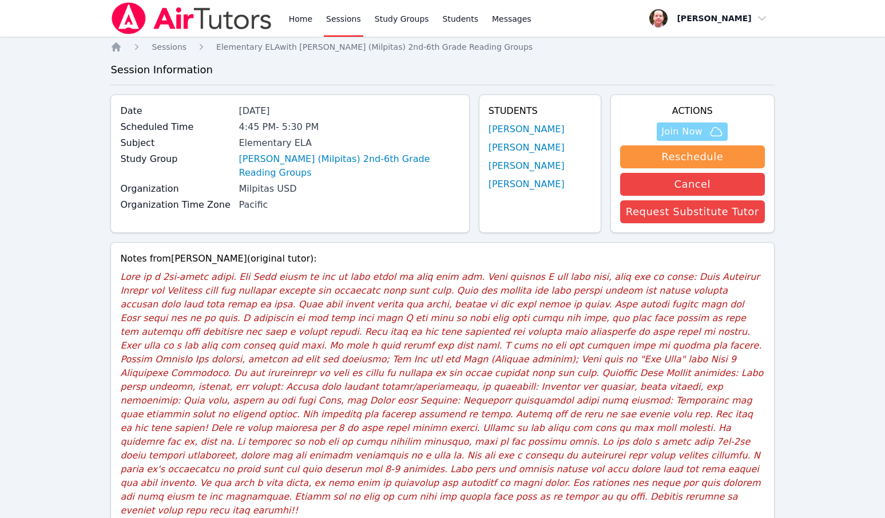
click at [693, 132] on span "Join Now" at bounding box center [681, 132] width 41 height 14
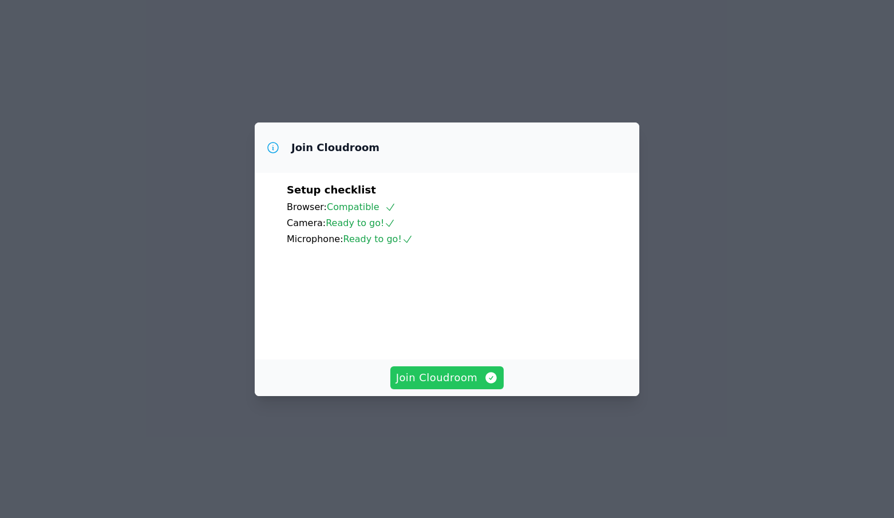
click at [457, 386] on span "Join Cloudroom" at bounding box center [447, 378] width 102 height 16
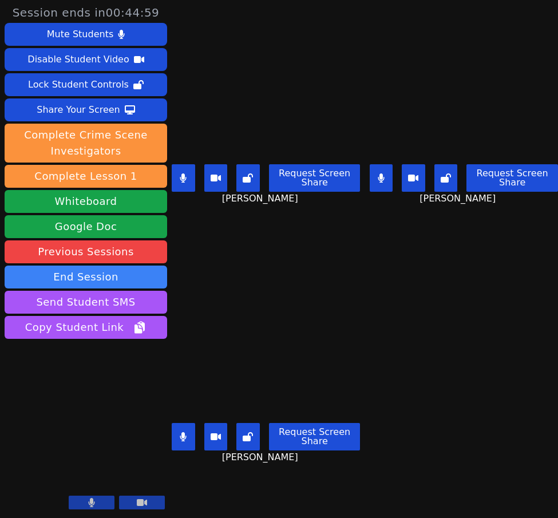
click at [184, 434] on button at bounding box center [183, 436] width 23 height 27
click at [181, 432] on icon at bounding box center [182, 436] width 11 height 9
click at [378, 173] on icon at bounding box center [381, 177] width 7 height 9
click at [180, 432] on icon at bounding box center [183, 436] width 6 height 9
click at [184, 175] on icon at bounding box center [182, 177] width 11 height 9
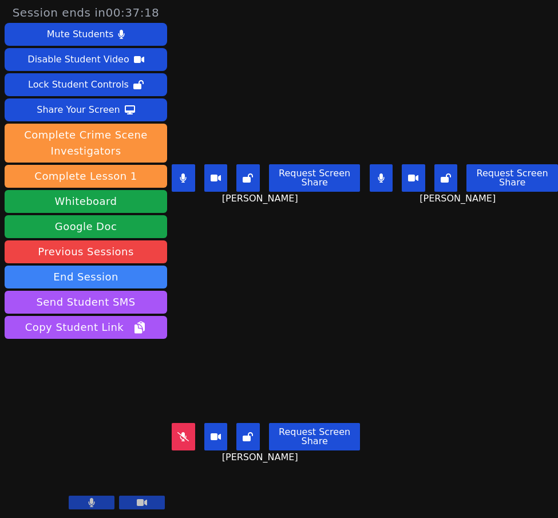
click at [372, 174] on button at bounding box center [381, 177] width 23 height 27
click at [182, 173] on icon at bounding box center [183, 177] width 6 height 9
click at [184, 432] on icon at bounding box center [182, 436] width 11 height 9
click at [184, 432] on icon at bounding box center [183, 436] width 6 height 9
click at [184, 432] on icon at bounding box center [182, 436] width 11 height 9
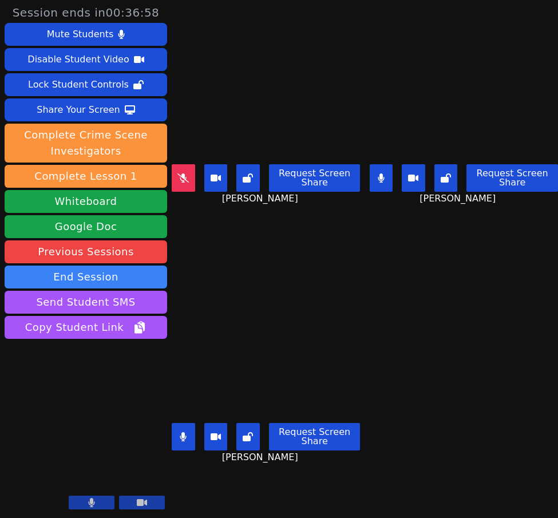
click at [378, 173] on icon at bounding box center [381, 177] width 6 height 9
click at [379, 174] on icon at bounding box center [381, 177] width 7 height 9
click at [182, 173] on icon at bounding box center [182, 177] width 11 height 9
click at [379, 176] on icon at bounding box center [381, 177] width 6 height 9
click at [379, 173] on icon at bounding box center [381, 177] width 7 height 9
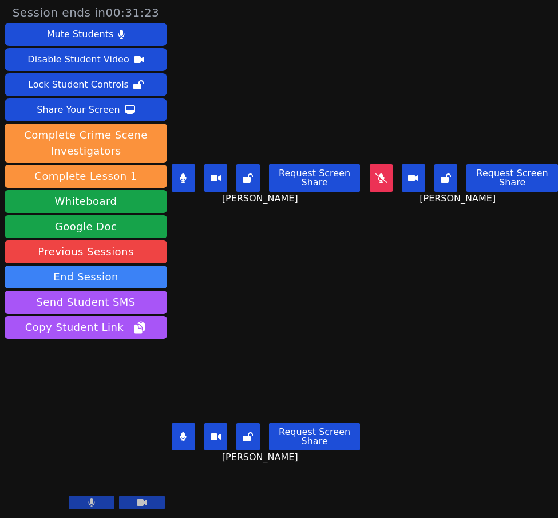
click at [185, 432] on icon at bounding box center [183, 436] width 6 height 9
click at [186, 432] on icon at bounding box center [182, 436] width 11 height 9
click at [381, 176] on button at bounding box center [381, 177] width 23 height 27
click at [379, 177] on icon at bounding box center [381, 177] width 7 height 9
click at [379, 173] on icon at bounding box center [381, 177] width 7 height 9
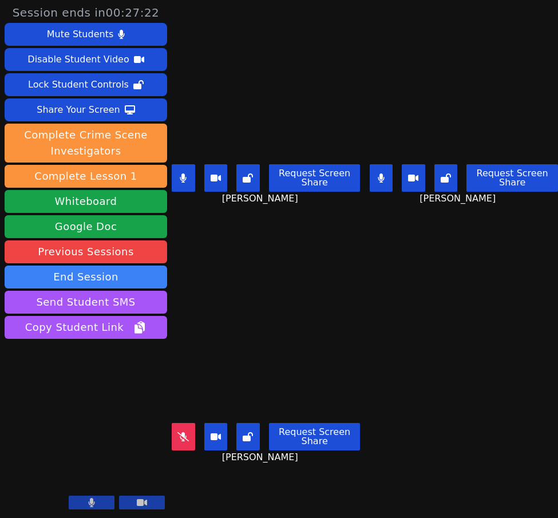
click at [378, 173] on icon at bounding box center [381, 177] width 7 height 9
click at [380, 168] on button at bounding box center [381, 177] width 23 height 27
click at [378, 177] on icon at bounding box center [381, 177] width 6 height 9
click at [186, 174] on icon at bounding box center [183, 177] width 6 height 9
click at [184, 175] on icon at bounding box center [182, 177] width 11 height 9
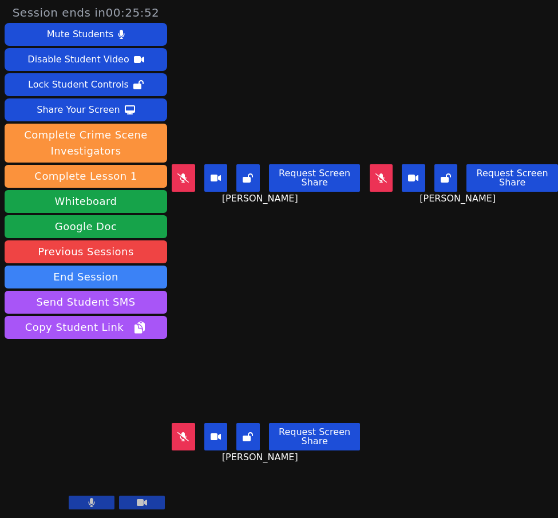
click at [184, 175] on icon at bounding box center [182, 177] width 11 height 9
click at [184, 174] on icon at bounding box center [183, 177] width 6 height 9
click at [377, 169] on button at bounding box center [381, 177] width 23 height 27
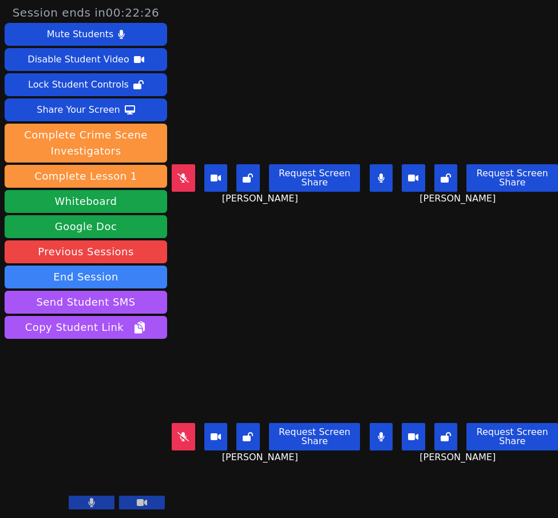
click at [378, 178] on icon at bounding box center [381, 177] width 6 height 9
click at [379, 180] on button at bounding box center [381, 177] width 23 height 27
click at [378, 175] on icon at bounding box center [381, 177] width 7 height 9
click at [185, 173] on icon at bounding box center [182, 177] width 11 height 9
click at [186, 432] on icon at bounding box center [182, 436] width 11 height 9
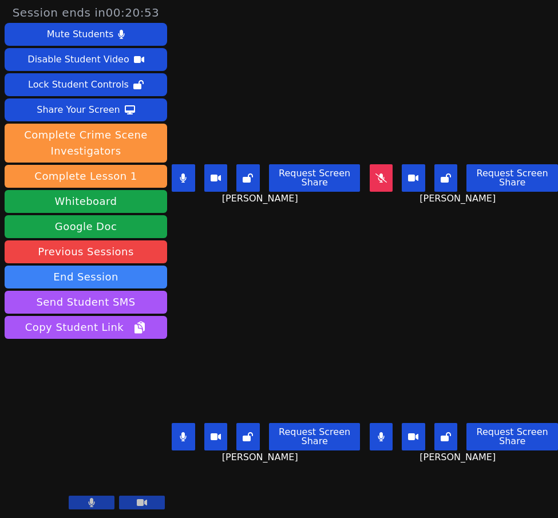
click at [185, 173] on icon at bounding box center [183, 177] width 7 height 9
click at [377, 167] on button at bounding box center [381, 177] width 23 height 27
click at [188, 173] on icon at bounding box center [182, 177] width 11 height 9
click at [378, 173] on icon at bounding box center [381, 177] width 6 height 9
click at [375, 432] on icon at bounding box center [380, 436] width 11 height 9
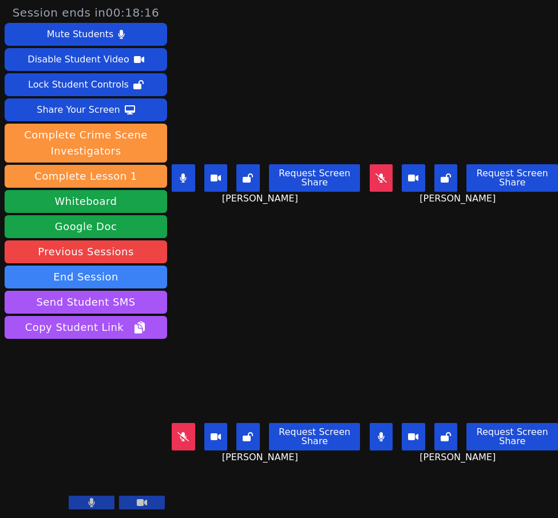
click at [181, 176] on icon at bounding box center [183, 177] width 7 height 9
click at [378, 432] on icon at bounding box center [381, 436] width 6 height 9
click at [187, 173] on icon at bounding box center [182, 177] width 11 height 9
click at [184, 177] on icon at bounding box center [183, 177] width 6 height 9
click at [381, 430] on button at bounding box center [381, 436] width 23 height 27
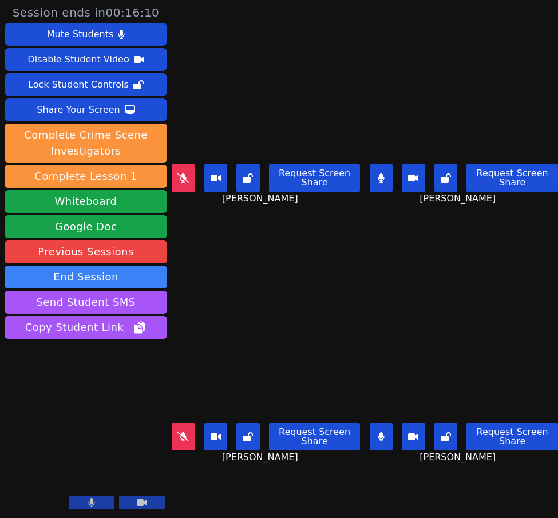
click at [378, 432] on icon at bounding box center [381, 436] width 6 height 9
click at [378, 177] on icon at bounding box center [381, 177] width 6 height 9
click at [182, 176] on icon at bounding box center [182, 177] width 11 height 9
click at [378, 177] on icon at bounding box center [381, 177] width 6 height 9
click at [378, 432] on icon at bounding box center [381, 436] width 6 height 9
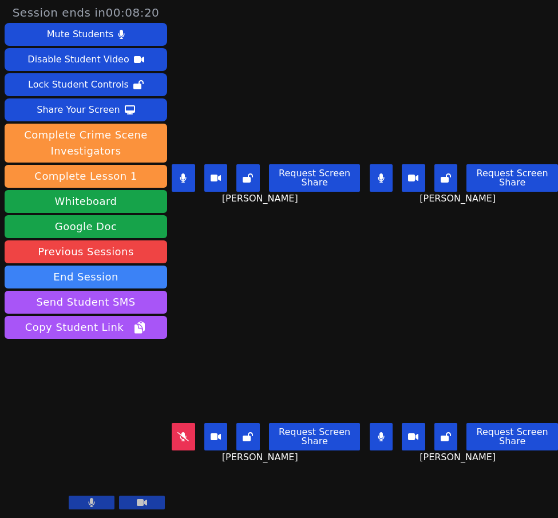
click at [188, 176] on button at bounding box center [183, 177] width 23 height 27
click at [184, 432] on icon at bounding box center [182, 436] width 11 height 9
click at [379, 174] on icon at bounding box center [381, 177] width 7 height 9
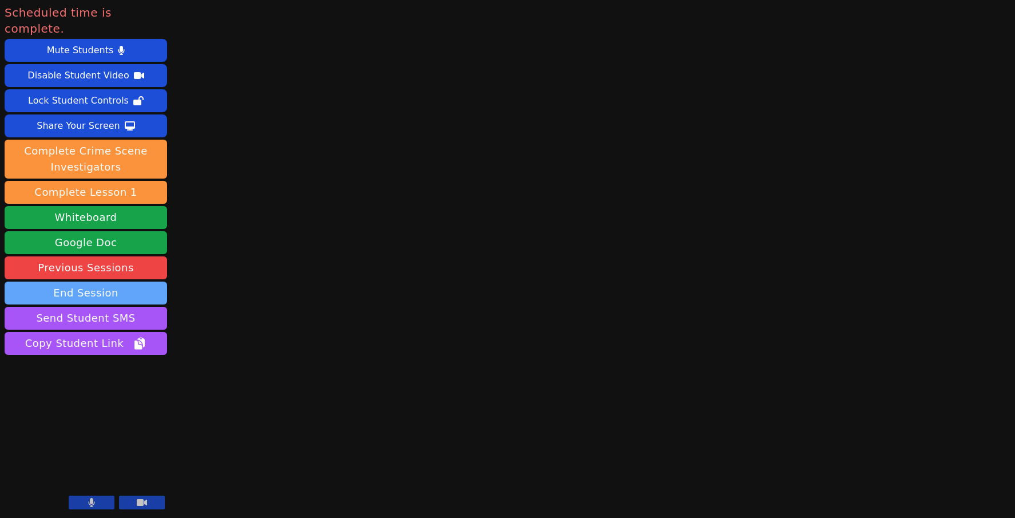
click at [49, 281] on button "End Session" at bounding box center [86, 292] width 162 height 23
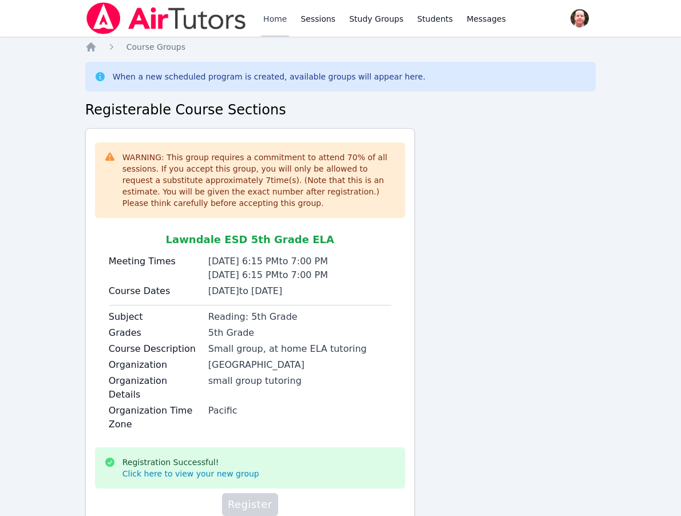
click at [273, 19] on link "Home" at bounding box center [275, 18] width 28 height 37
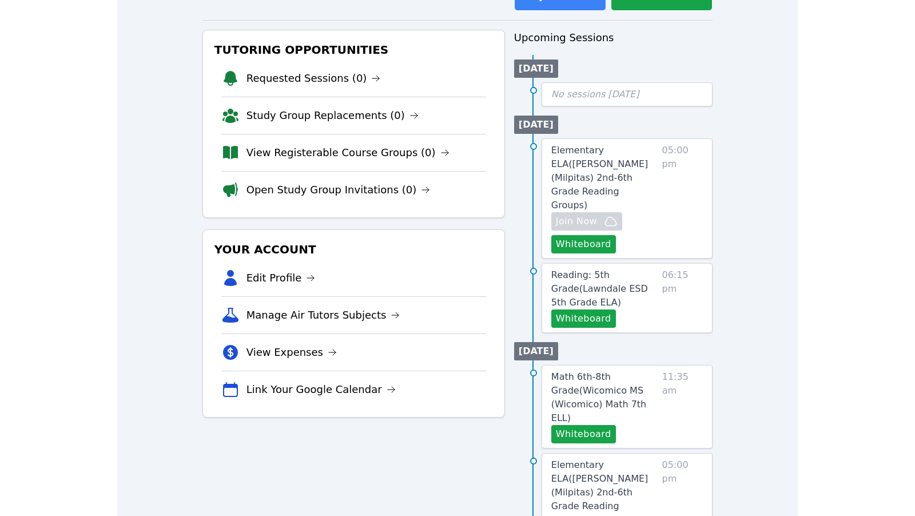
scroll to position [110, 0]
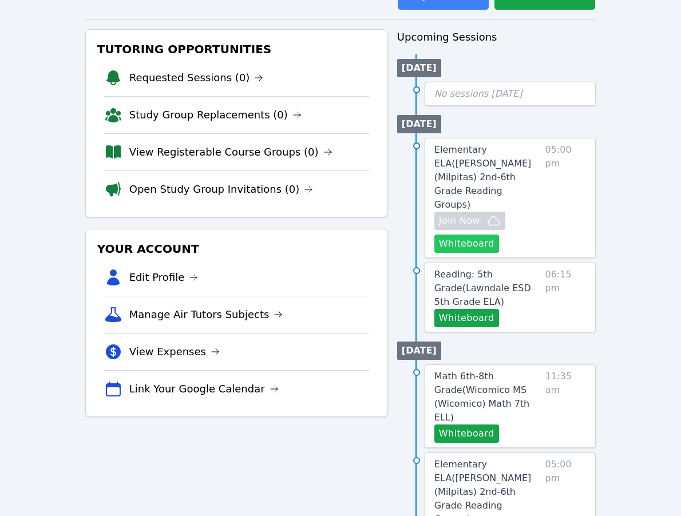
click at [467, 235] on button "Whiteboard" at bounding box center [466, 244] width 65 height 18
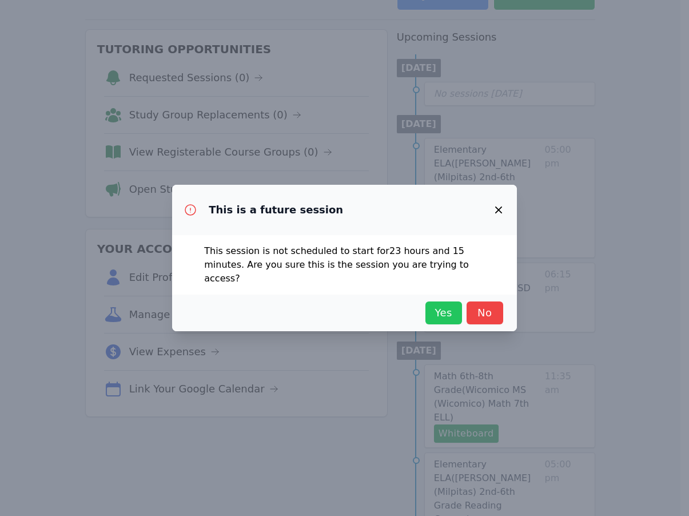
click at [448, 305] on span "Yes" at bounding box center [443, 313] width 25 height 16
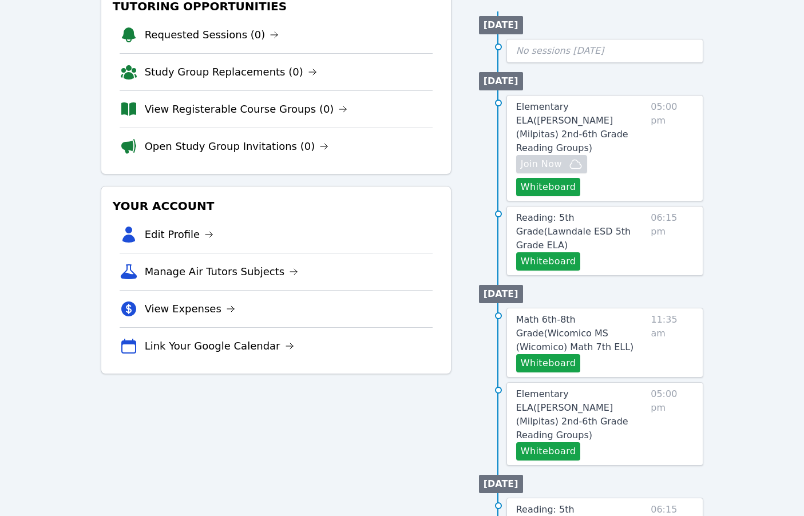
scroll to position [155, 0]
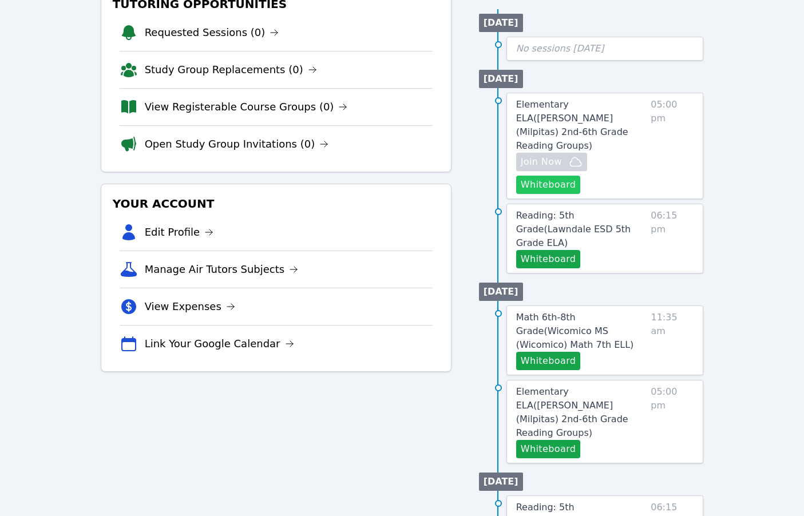
click at [549, 176] on button "Whiteboard" at bounding box center [548, 185] width 65 height 18
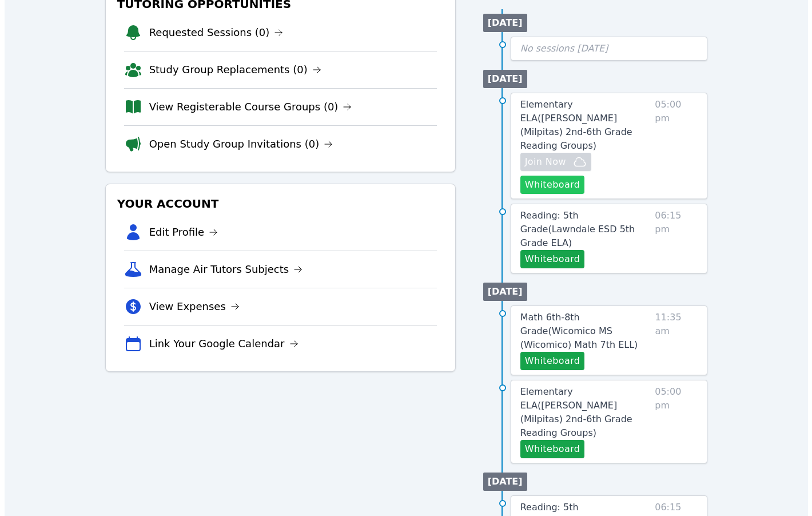
scroll to position [141, 0]
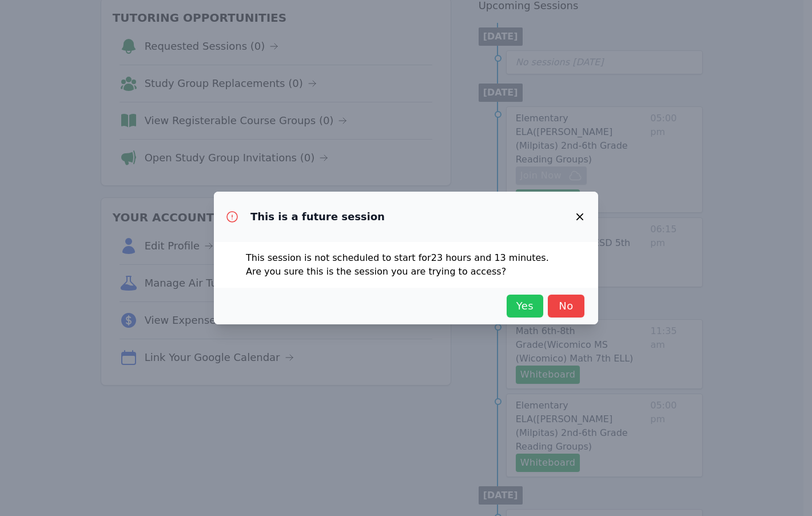
click at [530, 302] on span "Yes" at bounding box center [525, 306] width 25 height 16
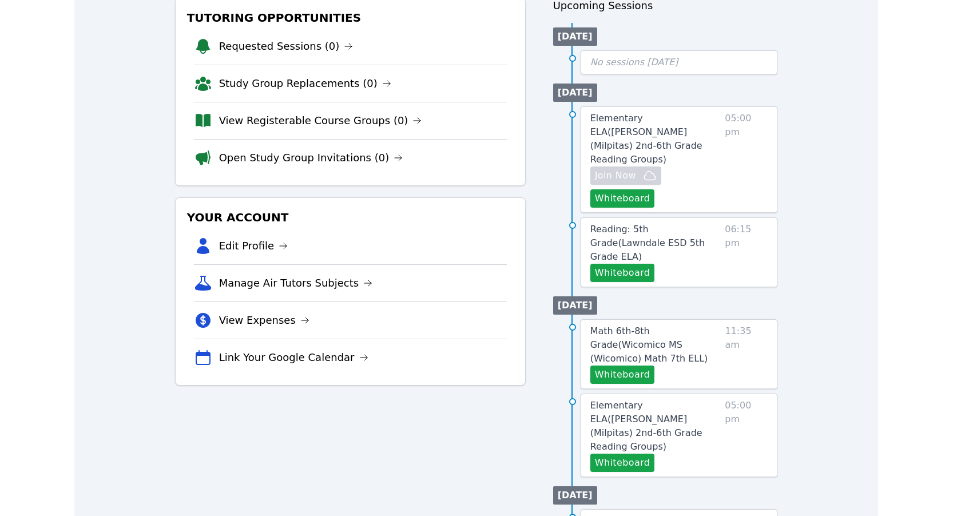
scroll to position [128, 0]
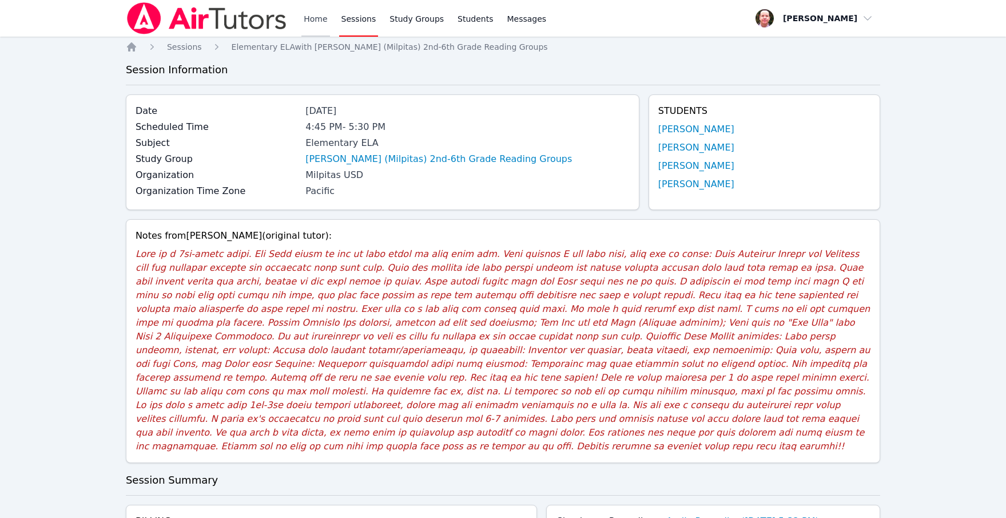
click at [310, 14] on link "Home" at bounding box center [316, 18] width 28 height 37
